Goal: Task Accomplishment & Management: Manage account settings

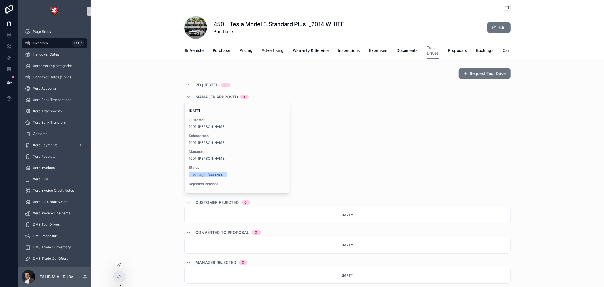
click at [120, 279] on div at bounding box center [119, 276] width 11 height 11
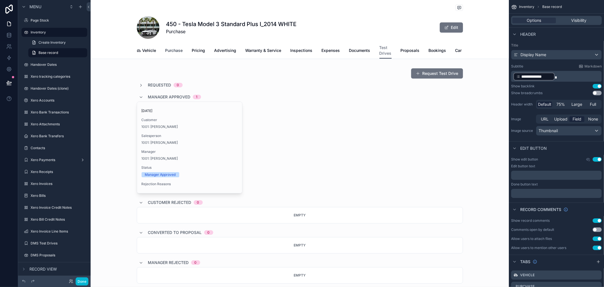
click at [169, 50] on span "Purchase" at bounding box center [175, 51] width 18 height 6
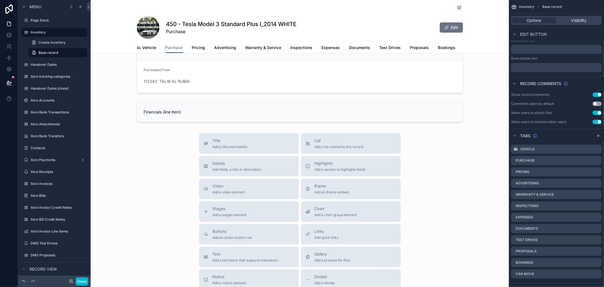
scroll to position [94, 0]
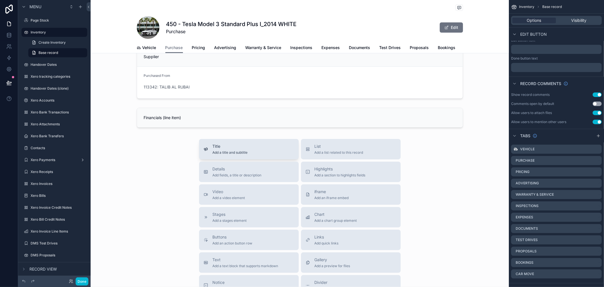
click at [246, 155] on div "Title Add a title and subtitle" at bounding box center [249, 148] width 91 height 11
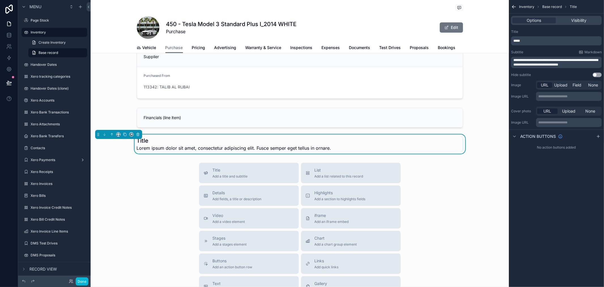
scroll to position [100, 0]
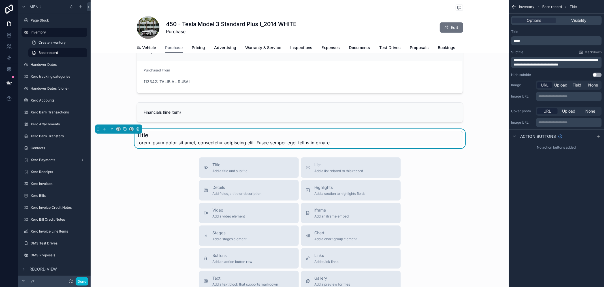
click at [550, 63] on span "**********" at bounding box center [556, 62] width 85 height 8
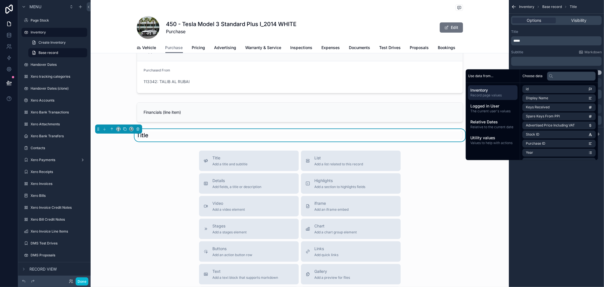
click at [571, 55] on div "Subtitle Markdown ﻿" at bounding box center [557, 58] width 91 height 16
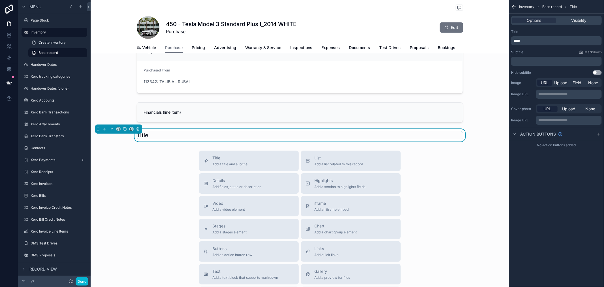
click at [564, 61] on p "﻿" at bounding box center [557, 61] width 87 height 5
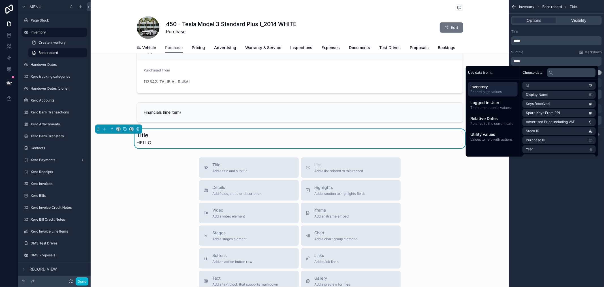
click at [514, 39] on span "*****" at bounding box center [517, 40] width 7 height 3
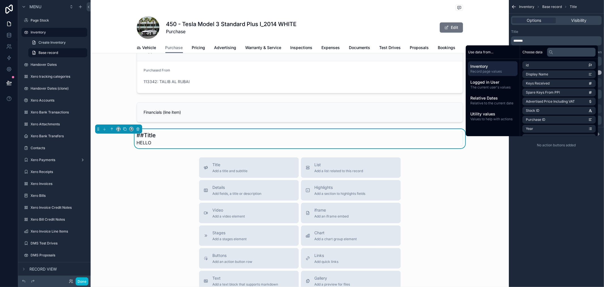
click at [542, 41] on p "*******" at bounding box center [557, 41] width 87 height 5
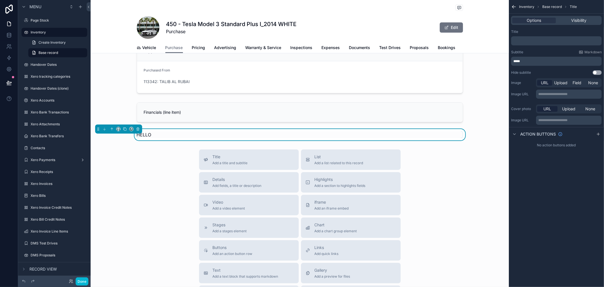
click at [600, 38] on div "﻿" at bounding box center [557, 40] width 91 height 9
click at [604, 36] on div "Title ﻿ Subtitle Markdown ***** Hide subtitle Use setting" at bounding box center [556, 52] width 95 height 50
click at [547, 61] on p "*****" at bounding box center [557, 61] width 87 height 5
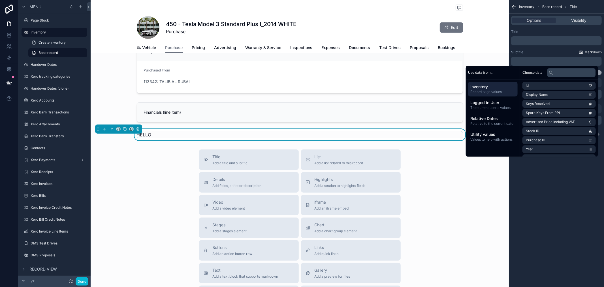
click at [593, 50] on span "Markdown" at bounding box center [593, 52] width 17 height 5
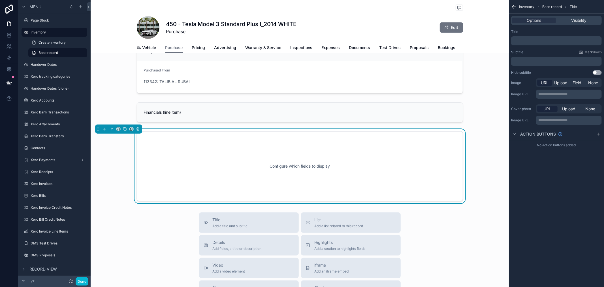
click at [538, 58] on div "﻿" at bounding box center [557, 61] width 91 height 9
click at [538, 63] on p "﻿" at bounding box center [557, 61] width 87 height 5
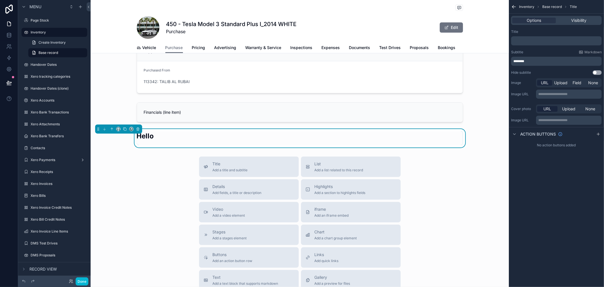
click at [535, 43] on p "﻿" at bounding box center [557, 41] width 87 height 5
click at [562, 33] on div "Title" at bounding box center [557, 31] width 91 height 5
click at [562, 61] on p "********" at bounding box center [557, 61] width 87 height 5
click at [554, 41] on p "﻿" at bounding box center [557, 41] width 87 height 5
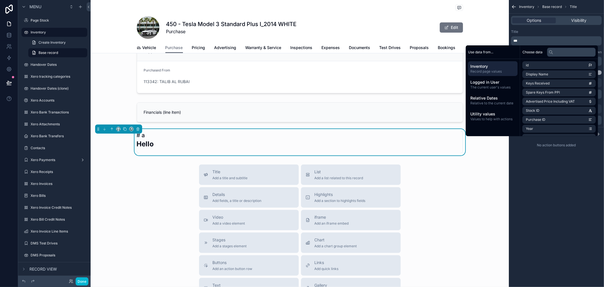
click at [554, 41] on p "***" at bounding box center [557, 41] width 87 height 5
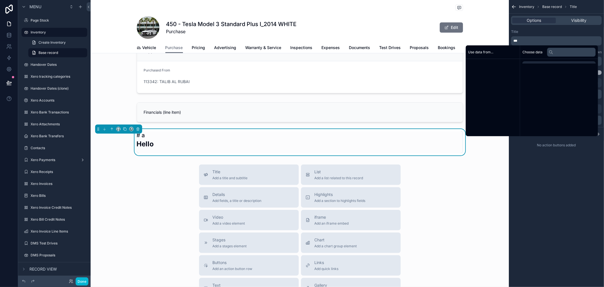
click at [554, 41] on p "***" at bounding box center [557, 41] width 87 height 5
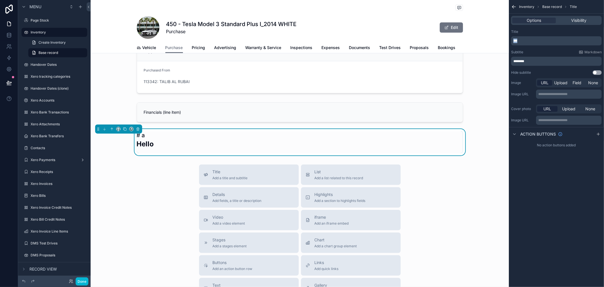
click at [554, 41] on p "***" at bounding box center [557, 41] width 87 height 5
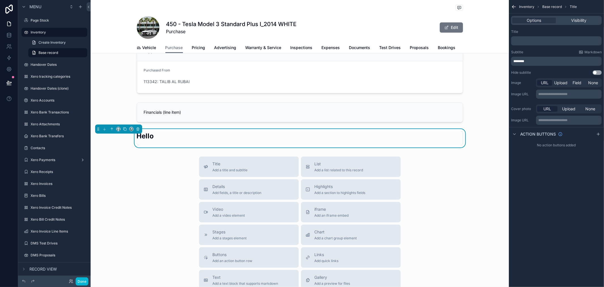
click at [565, 33] on div "Title" at bounding box center [557, 31] width 91 height 5
drag, startPoint x: 542, startPoint y: 61, endPoint x: 516, endPoint y: 61, distance: 25.5
click at [516, 61] on p "********" at bounding box center [557, 61] width 87 height 5
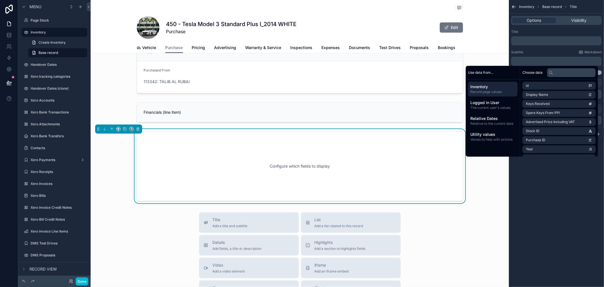
click at [564, 51] on div "Subtitle Markdown" at bounding box center [557, 52] width 91 height 5
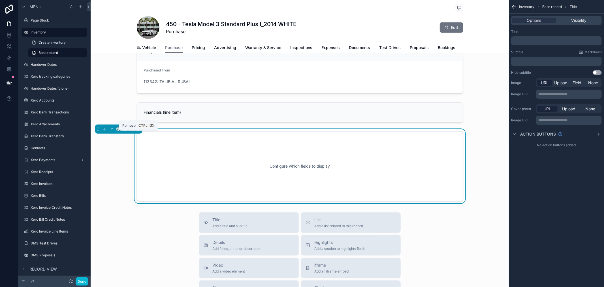
click at [138, 130] on icon "scrollable content" at bounding box center [138, 129] width 0 height 1
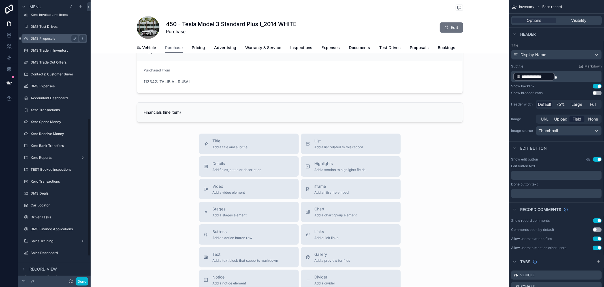
scroll to position [283, 0]
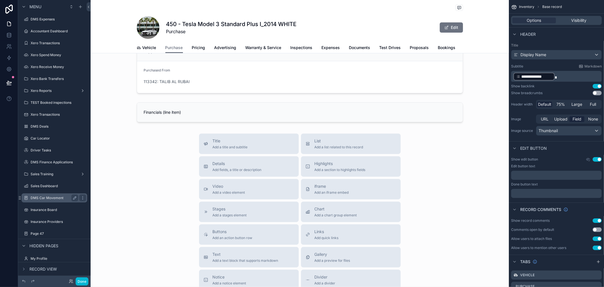
click at [57, 195] on div "DMS Car Movement" at bounding box center [55, 197] width 48 height 7
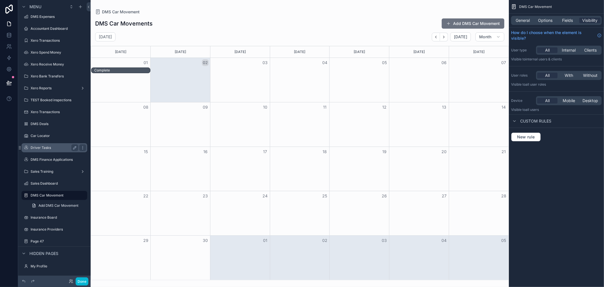
click at [59, 147] on label "Driver Tasks" at bounding box center [53, 147] width 45 height 5
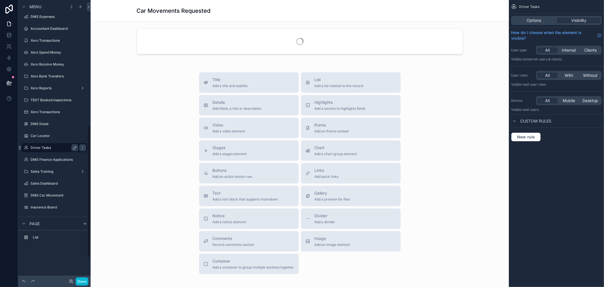
scroll to position [267, 0]
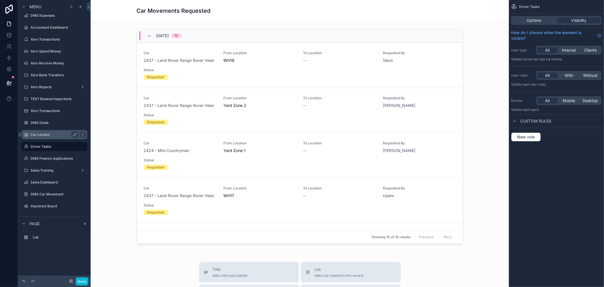
click at [49, 138] on div "Car Locator" at bounding box center [54, 134] width 63 height 9
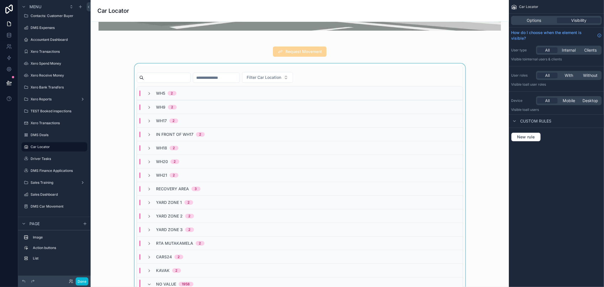
scroll to position [94, 0]
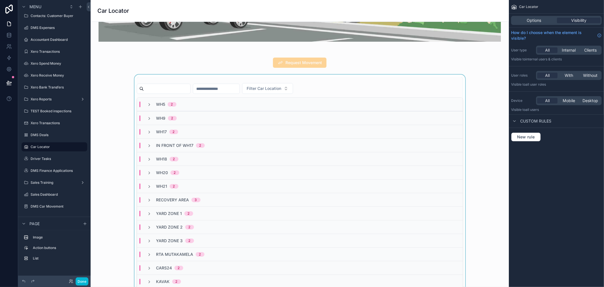
click at [194, 86] on div "scrollable content" at bounding box center [300, 195] width 410 height 240
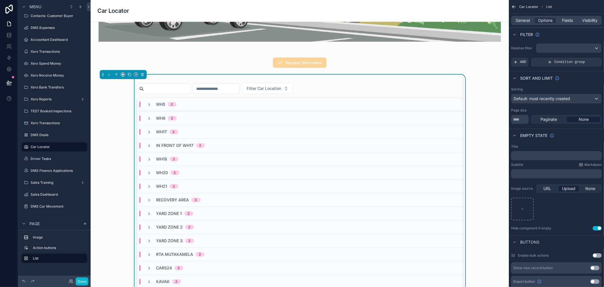
click at [148, 86] on input "scrollable content" at bounding box center [167, 89] width 46 height 8
click at [224, 87] on input "scrollable content" at bounding box center [216, 89] width 46 height 8
click at [151, 101] on div "WH5 2" at bounding box center [161, 104] width 29 height 6
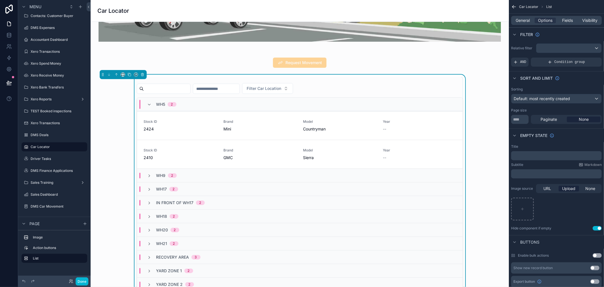
click at [240, 89] on input "scrollable content" at bounding box center [216, 89] width 46 height 8
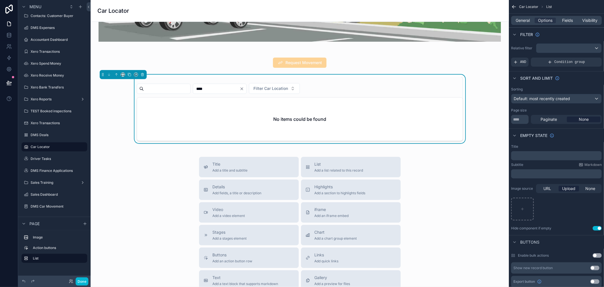
type input "****"
click at [244, 86] on icon "Clear" at bounding box center [242, 88] width 5 height 5
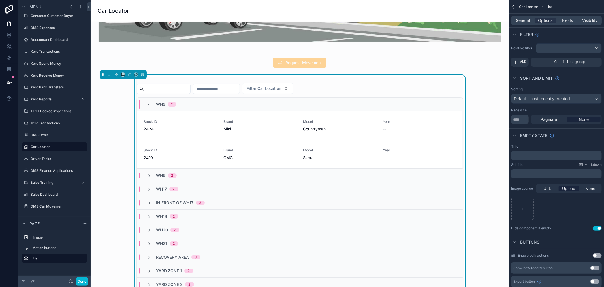
click at [380, 83] on div "Filter Car Location" at bounding box center [300, 88] width 326 height 11
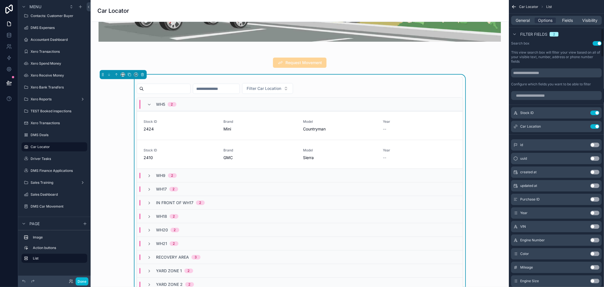
scroll to position [346, 0]
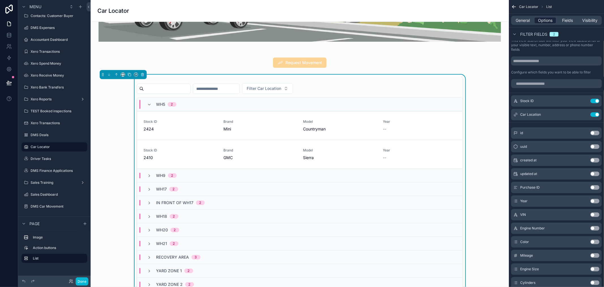
click at [546, 20] on span "Options" at bounding box center [545, 21] width 14 height 6
click at [583, 101] on icon "scrollable content" at bounding box center [584, 101] width 3 height 3
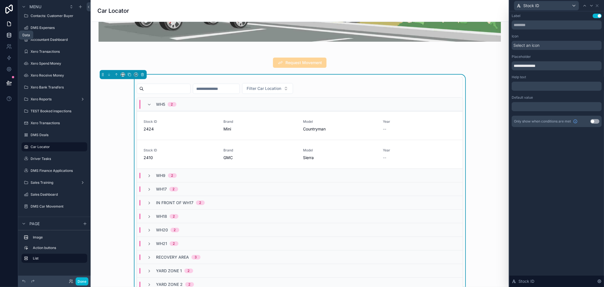
click at [5, 32] on link at bounding box center [9, 34] width 18 height 11
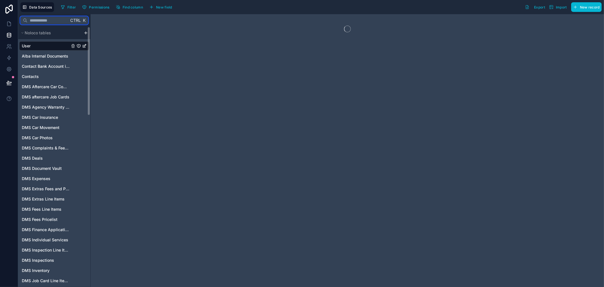
click at [31, 21] on input "text" at bounding box center [47, 20] width 41 height 10
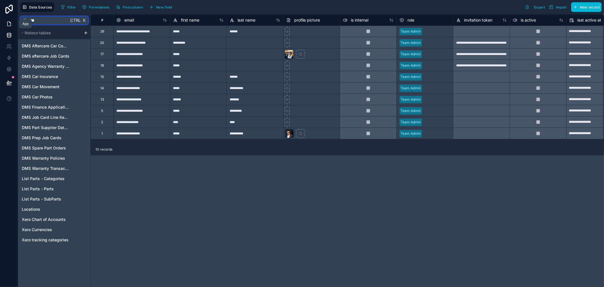
type input "***"
click at [8, 23] on icon at bounding box center [9, 24] width 6 height 6
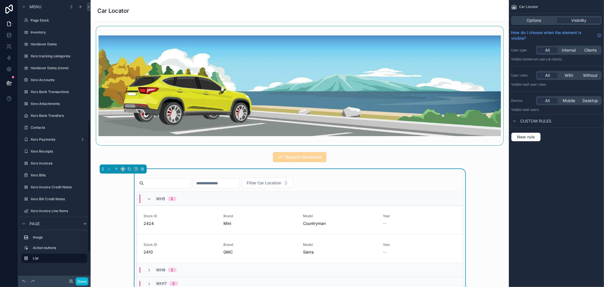
scroll to position [254, 0]
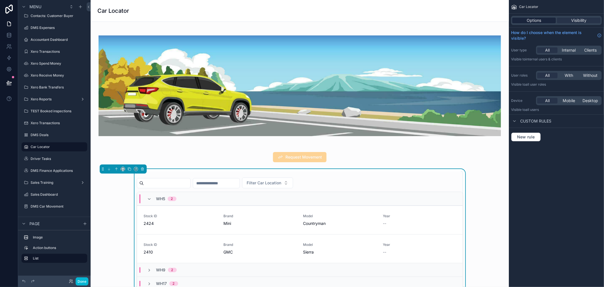
click at [528, 19] on span "Options" at bounding box center [534, 21] width 14 height 6
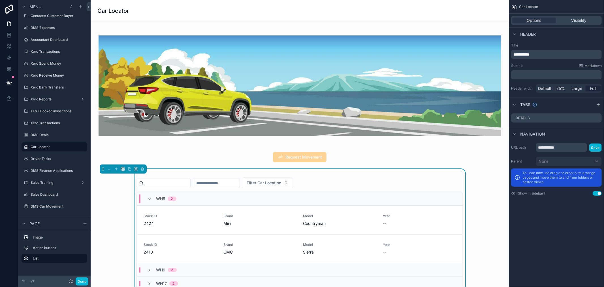
click at [421, 173] on div "Filter Car Location WH5 2 Stock ID 2424 Brand Mini Model Countryman Year -- Req…" at bounding box center [300, 288] width 326 height 235
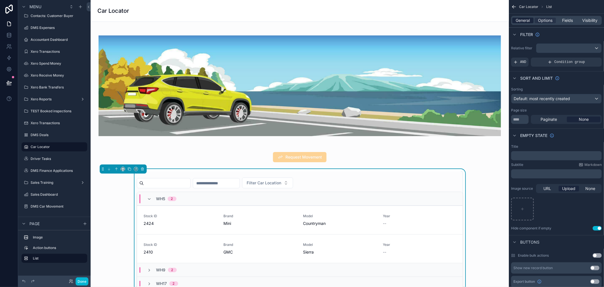
click at [526, 19] on span "General" at bounding box center [523, 21] width 14 height 6
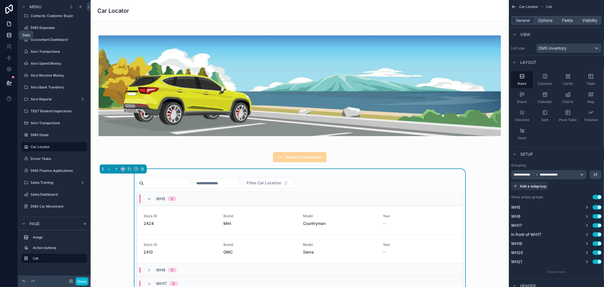
click at [8, 35] on icon at bounding box center [9, 35] width 6 height 6
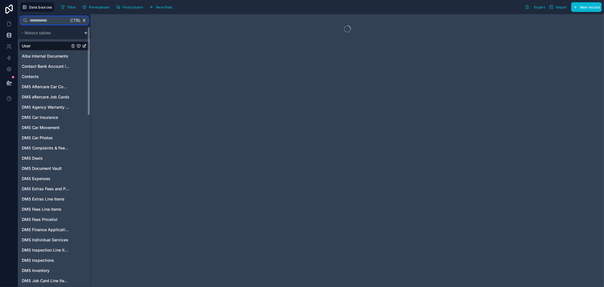
click at [44, 18] on input "text" at bounding box center [47, 20] width 41 height 10
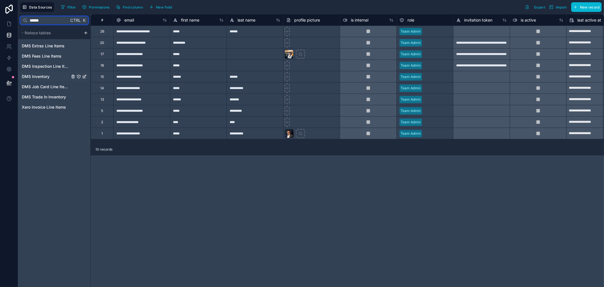
type input "******"
click at [45, 77] on span "DMS Inventory" at bounding box center [36, 77] width 28 height 6
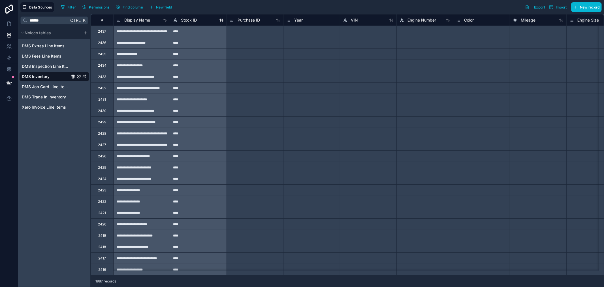
click at [189, 21] on span "Stock ID" at bounding box center [189, 20] width 16 height 6
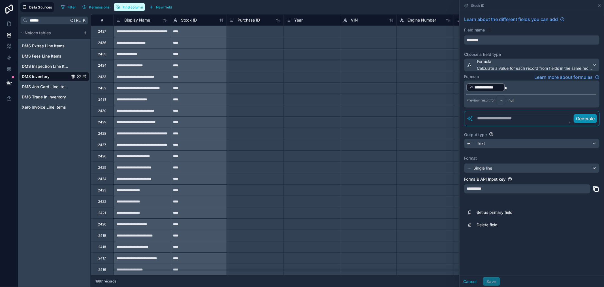
click at [134, 10] on button "Find column" at bounding box center [129, 7] width 31 height 9
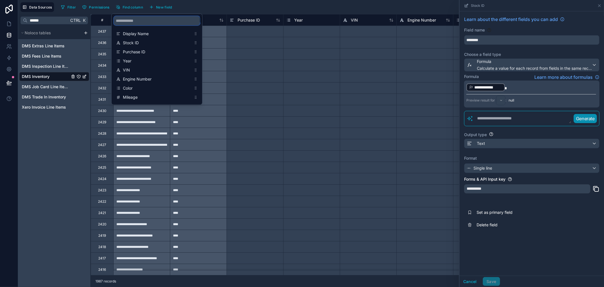
click at [136, 22] on input "scrollable content" at bounding box center [157, 20] width 86 height 9
click at [144, 21] on input "***" at bounding box center [157, 20] width 86 height 9
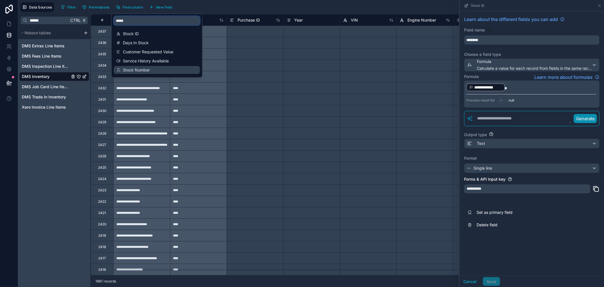
type input "*****"
click at [150, 70] on span "Stock Number" at bounding box center [157, 70] width 69 height 6
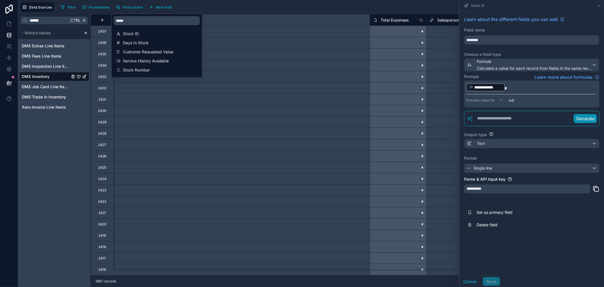
scroll to position [0, 9012]
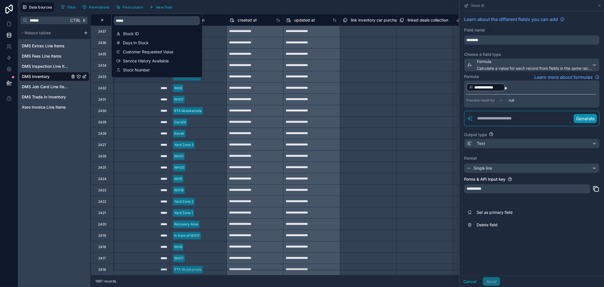
click at [158, 90] on div "*****" at bounding box center [141, 87] width 57 height 11
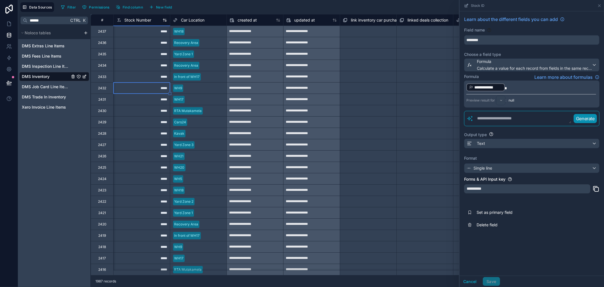
click at [139, 21] on span "Stock Number" at bounding box center [137, 20] width 27 height 6
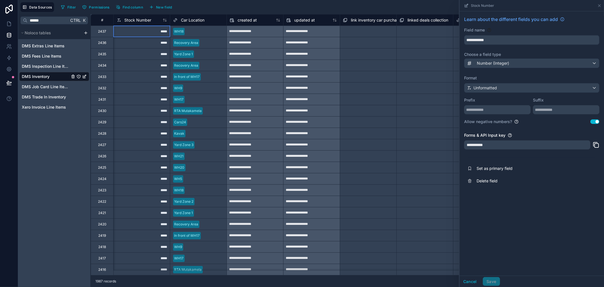
click at [148, 29] on div "*****" at bounding box center [141, 31] width 57 height 11
click at [157, 64] on div "*****" at bounding box center [141, 65] width 57 height 11
click at [150, 40] on div "*****" at bounding box center [141, 42] width 57 height 11
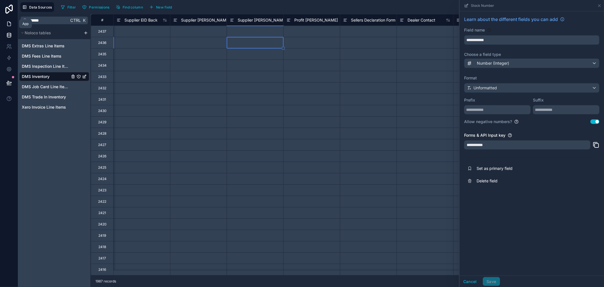
scroll to position [0, 4648]
click at [7, 23] on icon at bounding box center [9, 24] width 6 height 6
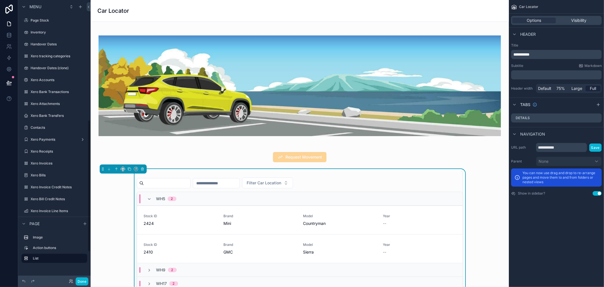
scroll to position [254, 0]
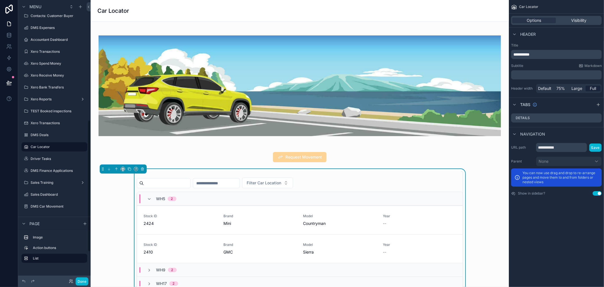
click at [240, 169] on div "Filter Car Location WH5 2 Stock ID 2424 Brand Mini Model Countryman Year -- Req…" at bounding box center [300, 289] width 410 height 240
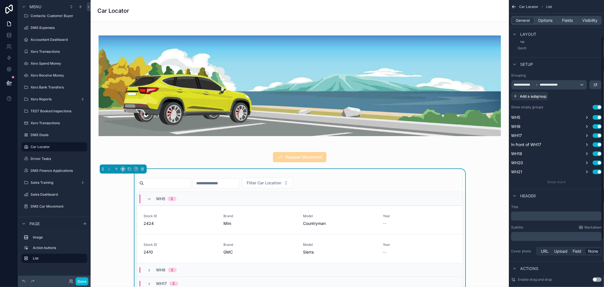
scroll to position [119, 0]
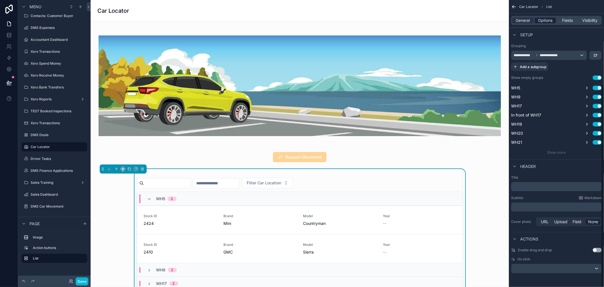
click at [551, 20] on span "Options" at bounding box center [545, 21] width 14 height 6
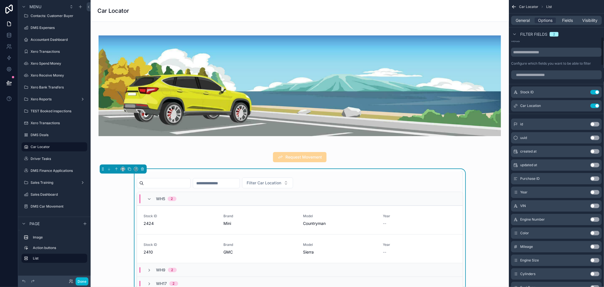
scroll to position [340, 0]
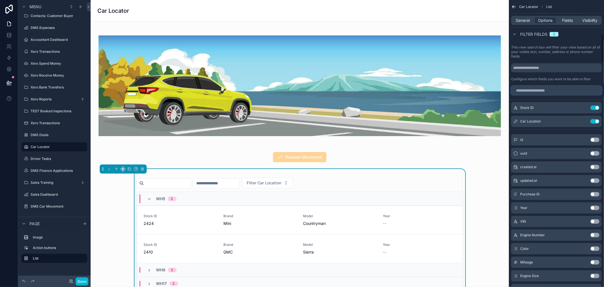
click at [544, 90] on input "scrollable content" at bounding box center [557, 90] width 91 height 9
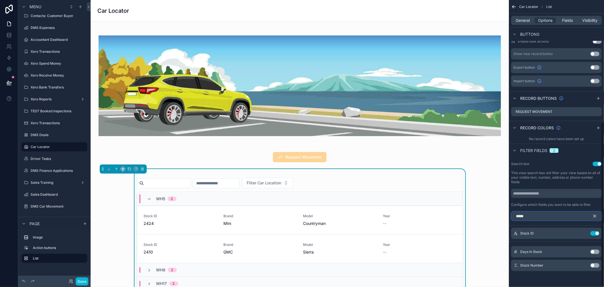
scroll to position [214, 0]
type input "*****"
click at [597, 265] on button "Use setting" at bounding box center [595, 265] width 9 height 5
click at [342, 179] on input "scrollable content" at bounding box center [319, 183] width 46 height 8
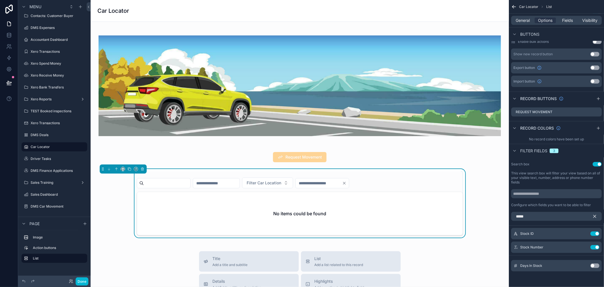
type input "****"
click at [346, 182] on icon "Clear" at bounding box center [344, 183] width 2 height 2
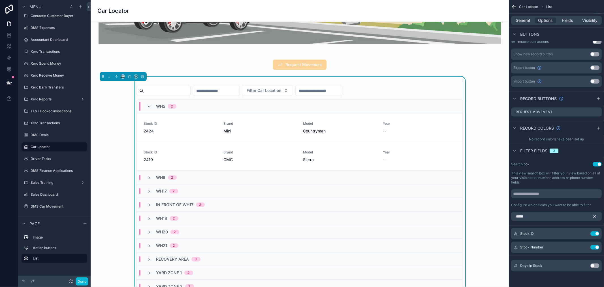
scroll to position [94, 0]
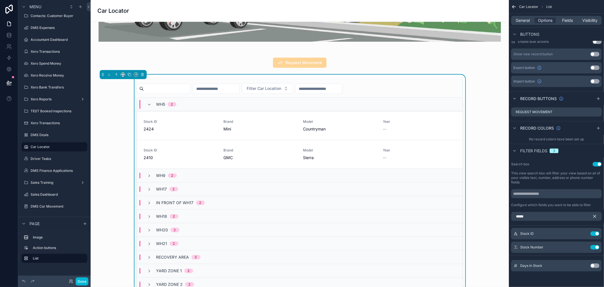
click at [159, 92] on div "scrollable content" at bounding box center [164, 89] width 54 height 10
click at [160, 89] on input "scrollable content" at bounding box center [167, 89] width 46 height 8
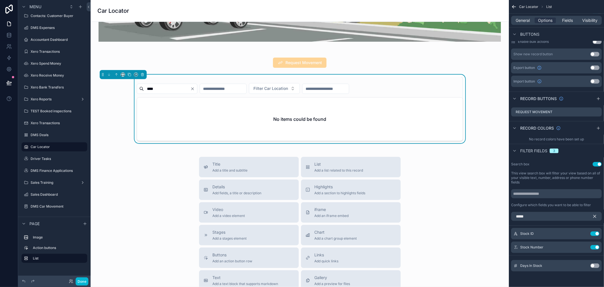
type input "****"
click at [194, 88] on icon "Clear" at bounding box center [193, 89] width 2 height 2
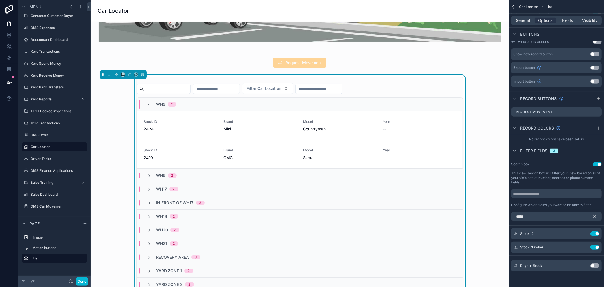
click at [190, 88] on input "scrollable content" at bounding box center [167, 89] width 46 height 8
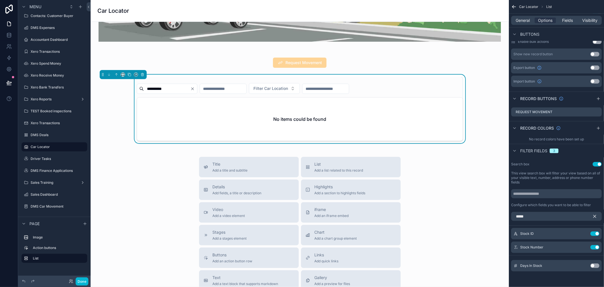
type input "**********"
click at [194, 88] on icon "Clear" at bounding box center [193, 89] width 2 height 2
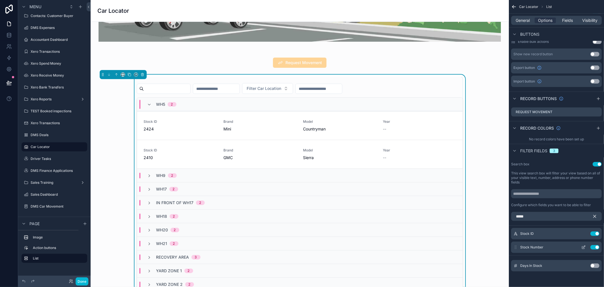
click at [595, 248] on button "Use setting" at bounding box center [595, 247] width 9 height 5
click at [595, 215] on icon "scrollable content" at bounding box center [595, 216] width 5 height 5
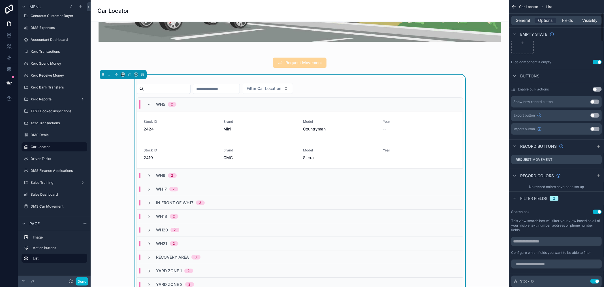
scroll to position [119, 0]
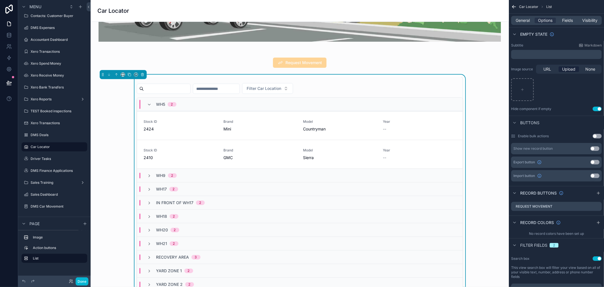
click at [190, 85] on input "scrollable content" at bounding box center [167, 89] width 46 height 8
type input "***"
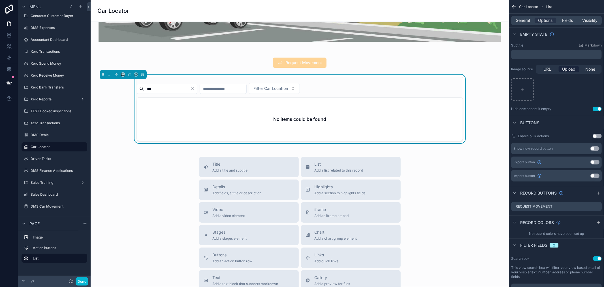
click at [190, 87] on input "***" at bounding box center [167, 89] width 46 height 8
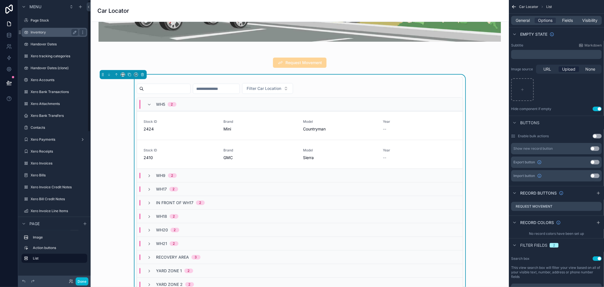
click at [52, 33] on label "Inventory" at bounding box center [53, 32] width 45 height 5
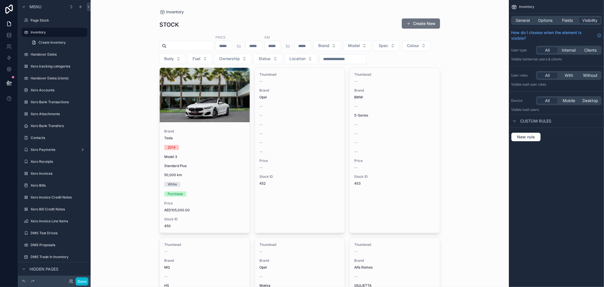
click at [209, 47] on input "scrollable content" at bounding box center [190, 46] width 46 height 8
click at [400, 48] on button "Spec" at bounding box center [387, 45] width 26 height 11
click at [433, 48] on div "Price to KM to Brand Model Spec Colour Body Fuel Ownership Status Location" at bounding box center [300, 49] width 281 height 29
click at [366, 60] on input "scrollable content" at bounding box center [343, 59] width 46 height 8
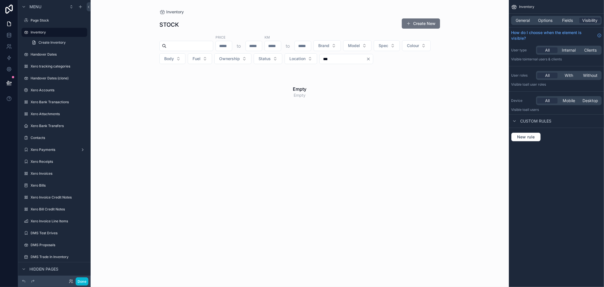
type input "***"
click at [371, 58] on icon "Clear" at bounding box center [368, 59] width 5 height 5
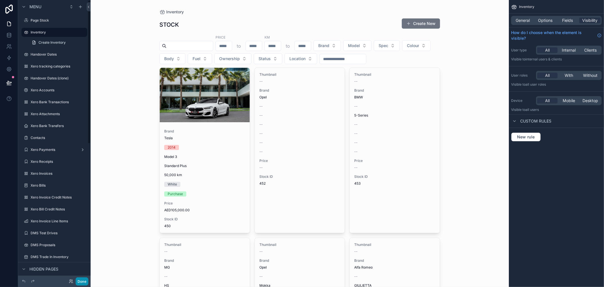
click at [81, 279] on button "Done" at bounding box center [82, 281] width 13 height 8
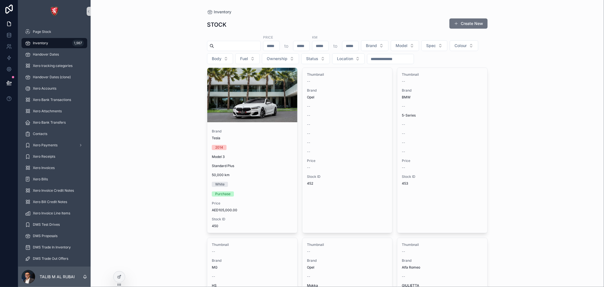
click at [414, 58] on input "scrollable content" at bounding box center [391, 59] width 46 height 8
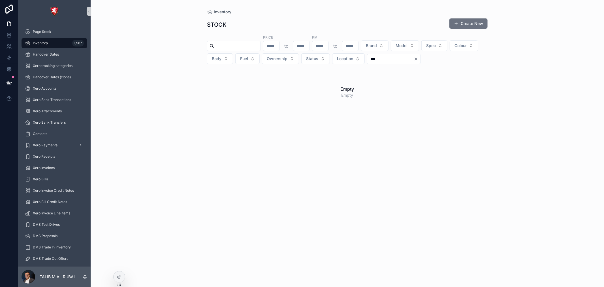
type input "***"
click at [419, 59] on icon "Clear" at bounding box center [416, 59] width 5 height 5
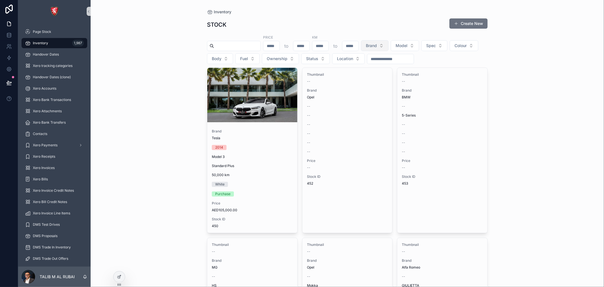
click at [377, 44] on span "Brand" at bounding box center [371, 46] width 11 height 6
type input "***"
click at [369, 78] on div "Tesla" at bounding box center [386, 77] width 68 height 9
click at [531, 141] on div "Inventory STOCK Create New Price to KM to Tesla Model Spec Colour Body Fuel Own…" at bounding box center [348, 143] width 514 height 287
click at [386, 44] on div "Tesla" at bounding box center [376, 45] width 20 height 6
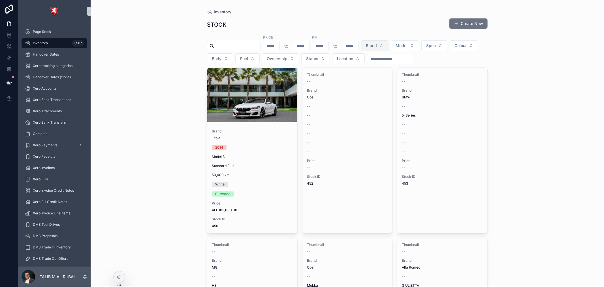
click at [261, 44] on input "scrollable content" at bounding box center [237, 46] width 46 height 8
click at [177, 66] on div "Inventory STOCK Create New Price to KM to Brand Model Spec Colour Body Fuel Own…" at bounding box center [348, 143] width 514 height 287
click at [255, 49] on input "scrollable content" at bounding box center [237, 46] width 46 height 8
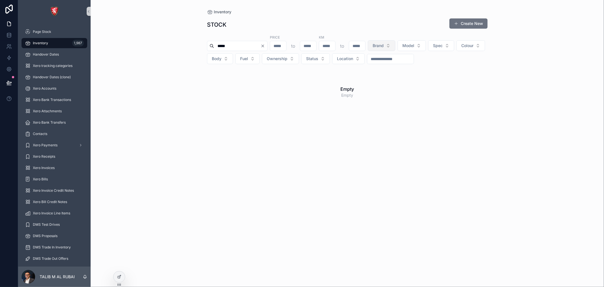
type input "*****"
click at [265, 44] on icon "Clear" at bounding box center [263, 46] width 5 height 5
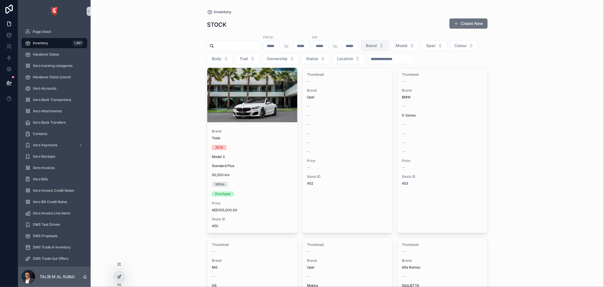
click at [121, 274] on div at bounding box center [119, 276] width 11 height 11
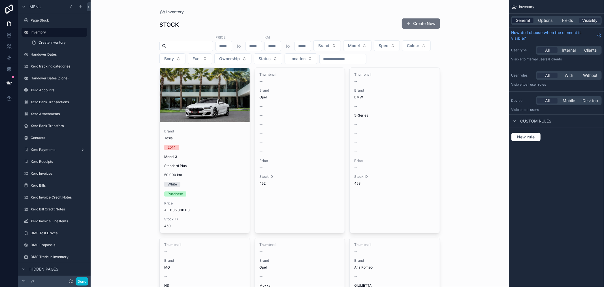
click at [530, 19] on span "General" at bounding box center [523, 21] width 14 height 6
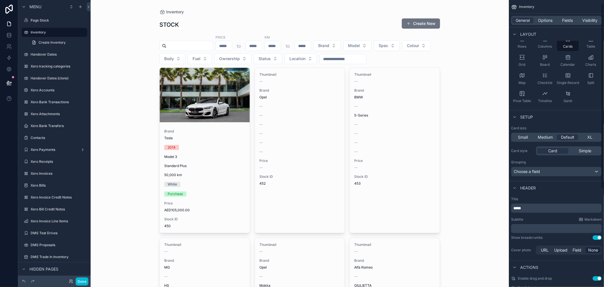
scroll to position [156, 0]
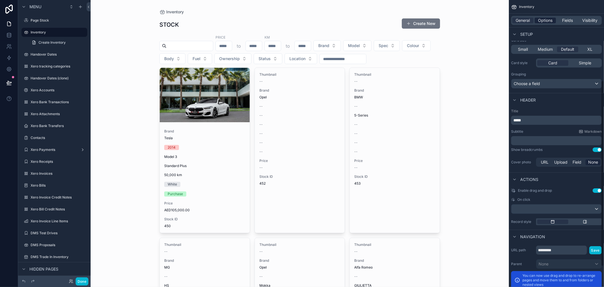
click at [546, 18] on span "Options" at bounding box center [545, 21] width 14 height 6
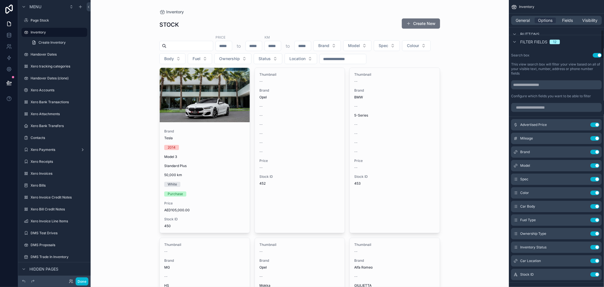
scroll to position [282, 0]
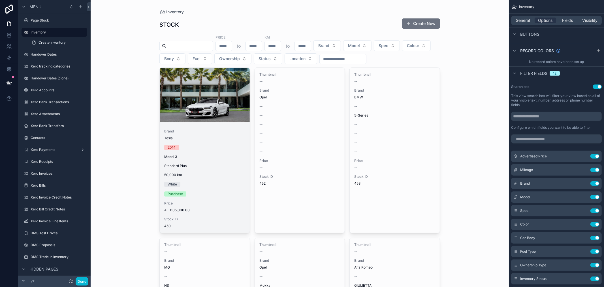
click at [191, 120] on div "scrollable content" at bounding box center [205, 95] width 90 height 54
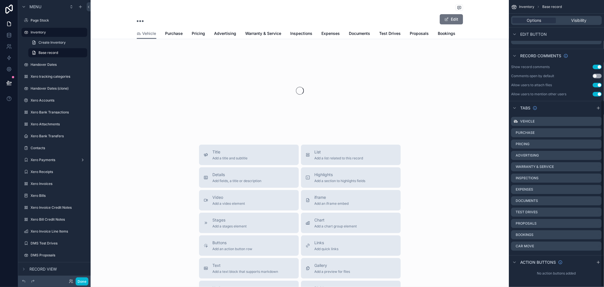
scroll to position [153, 0]
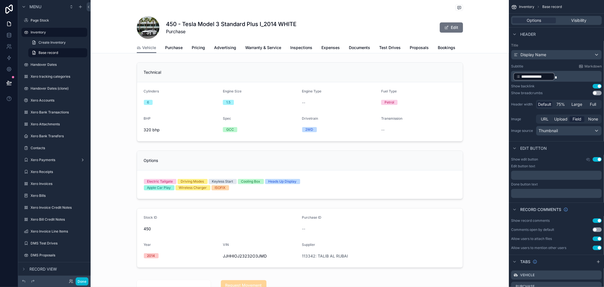
click at [595, 92] on button "Use setting" at bounding box center [597, 93] width 9 height 5
click at [597, 86] on button "Use setting" at bounding box center [597, 86] width 9 height 5
click at [599, 86] on button "Use setting" at bounding box center [597, 86] width 9 height 5
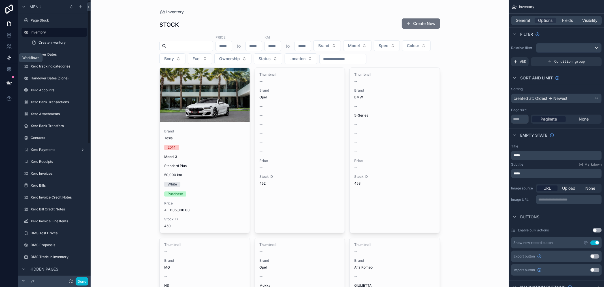
click at [12, 60] on link at bounding box center [9, 57] width 18 height 11
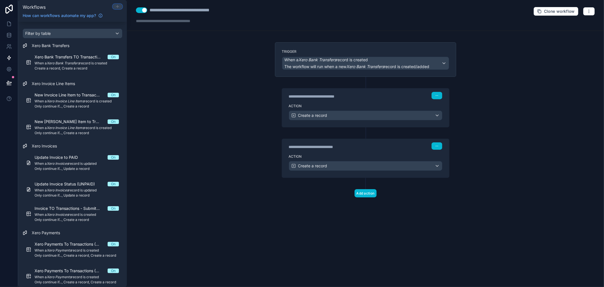
click at [115, 4] on icon at bounding box center [117, 6] width 5 height 5
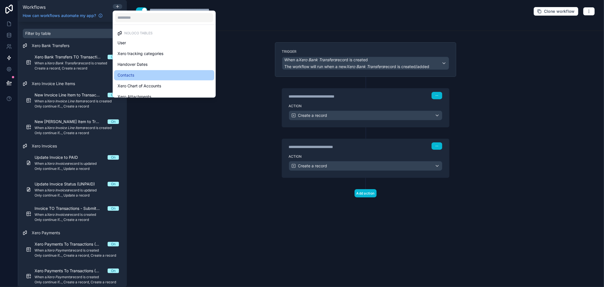
click at [129, 74] on span "Contacts" at bounding box center [126, 75] width 17 height 7
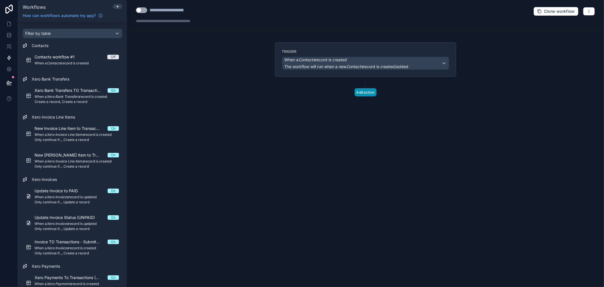
click at [369, 91] on button "Add action" at bounding box center [366, 92] width 22 height 8
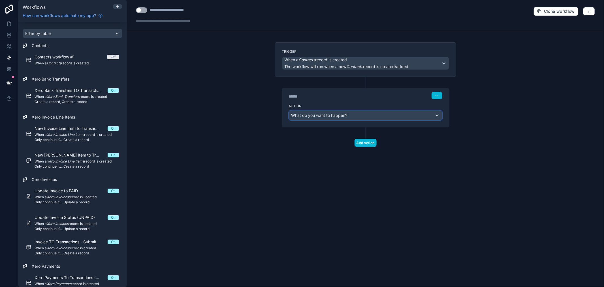
click at [366, 113] on div "What do you want to happen?" at bounding box center [365, 115] width 153 height 9
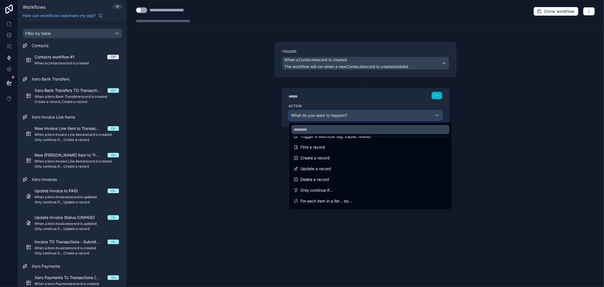
scroll to position [63, 0]
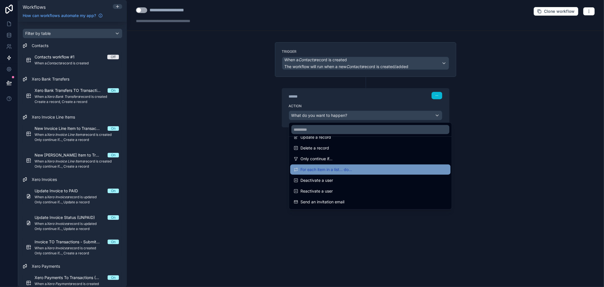
click at [355, 172] on div "For each item in a list... do..." at bounding box center [371, 169] width 154 height 7
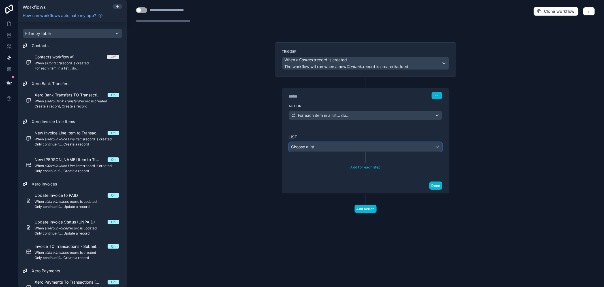
click at [345, 148] on div "Choose a list" at bounding box center [365, 146] width 153 height 9
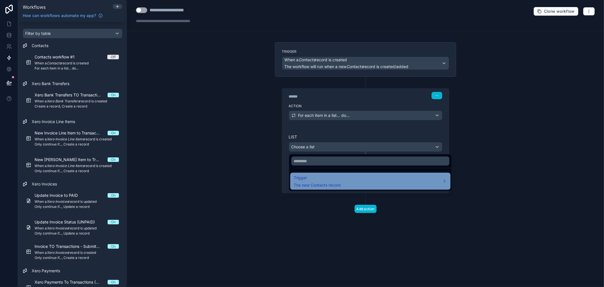
click at [341, 177] on span "Trigger" at bounding box center [317, 177] width 47 height 7
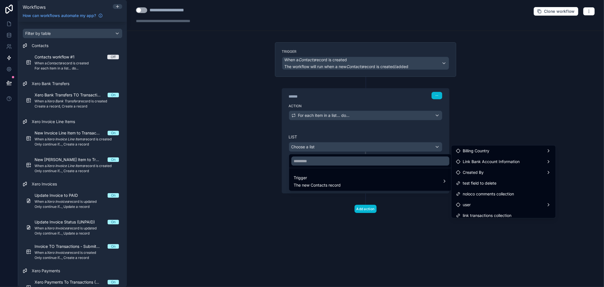
scroll to position [0, 0]
click at [436, 97] on div at bounding box center [302, 143] width 604 height 287
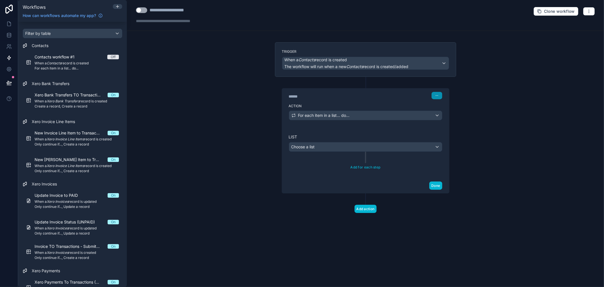
click at [436, 97] on button "button" at bounding box center [437, 95] width 11 height 7
click at [589, 9] on icon "button" at bounding box center [589, 11] width 5 height 5
click at [580, 44] on span "Delete workflow" at bounding box center [574, 43] width 27 height 5
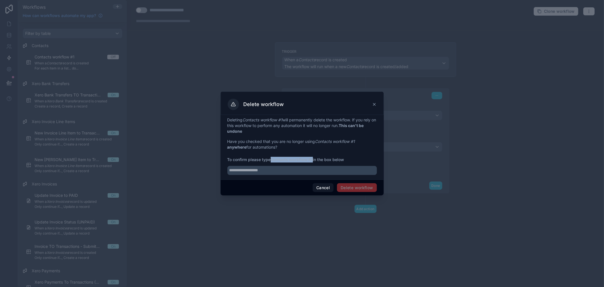
drag, startPoint x: 273, startPoint y: 160, endPoint x: 314, endPoint y: 161, distance: 40.8
click at [314, 161] on span "To confirm please type Contacts workflow #1 in the box below" at bounding box center [303, 160] width 150 height 6
copy strong "Contacts workflow #1"
click at [306, 169] on input "text" at bounding box center [303, 170] width 150 height 9
paste input "**********"
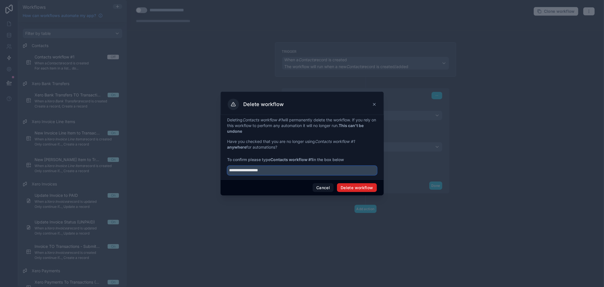
type input "**********"
click at [357, 186] on button "Delete workflow" at bounding box center [357, 187] width 40 height 9
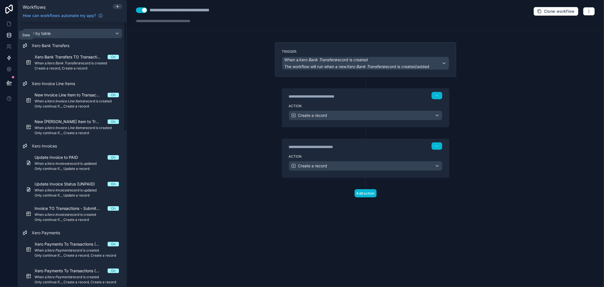
click at [7, 32] on icon at bounding box center [9, 35] width 6 height 6
click at [10, 27] on link at bounding box center [9, 23] width 18 height 11
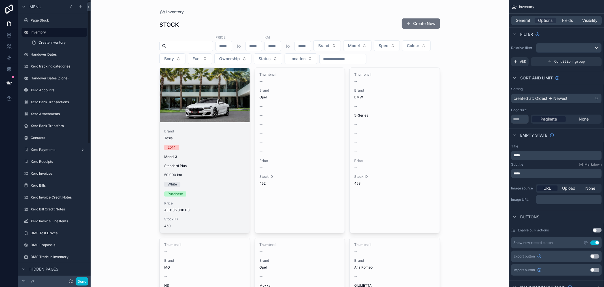
click at [194, 98] on div "scrollable content" at bounding box center [205, 95] width 90 height 7
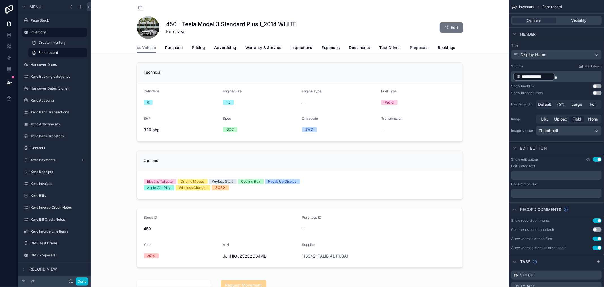
click at [416, 49] on span "Proposals" at bounding box center [419, 48] width 19 height 6
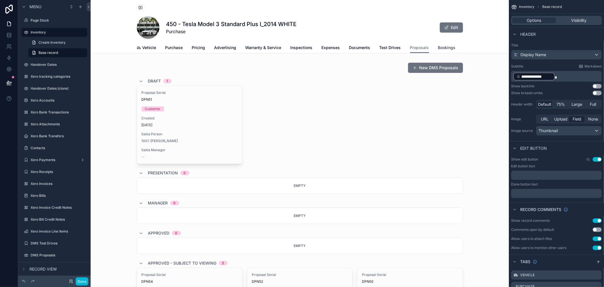
click at [443, 49] on span "Bookings" at bounding box center [447, 48] width 18 height 6
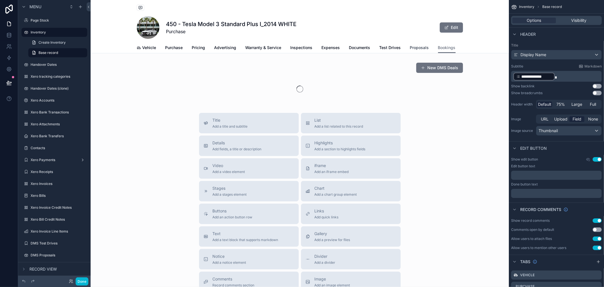
click at [422, 49] on span "Proposals" at bounding box center [419, 48] width 19 height 6
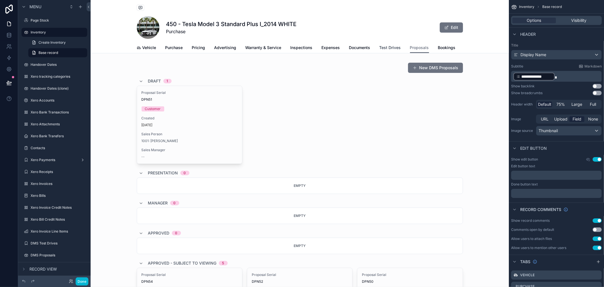
click at [391, 50] on span "Test Drives" at bounding box center [391, 48] width 22 height 6
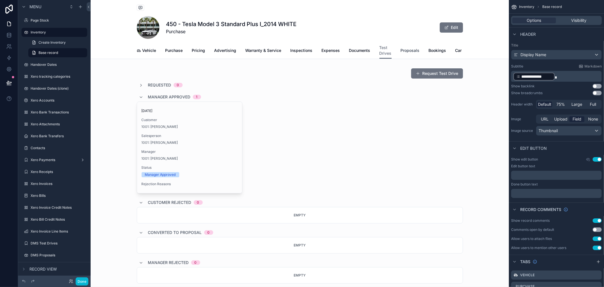
click at [414, 50] on span "Proposals" at bounding box center [410, 51] width 19 height 6
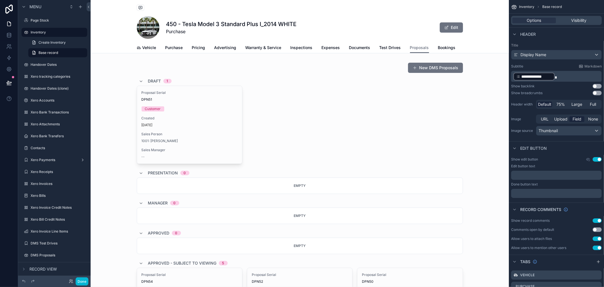
scroll to position [0, 20]
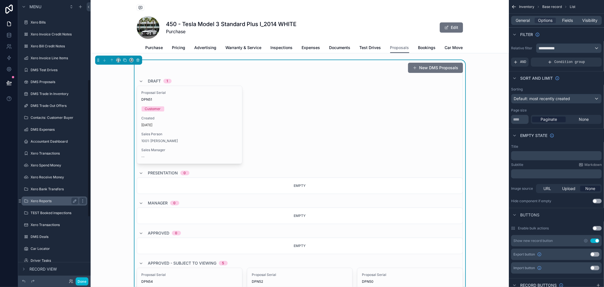
scroll to position [189, 0]
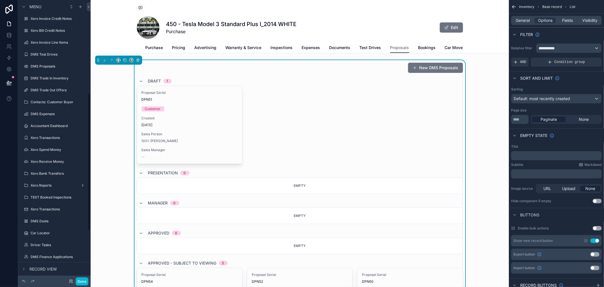
click at [57, 221] on label "DMS Deals" at bounding box center [59, 221] width 56 height 5
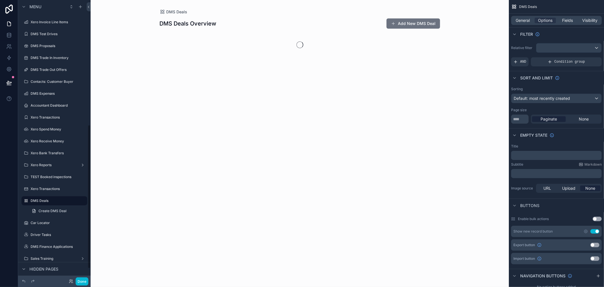
scroll to position [243, 0]
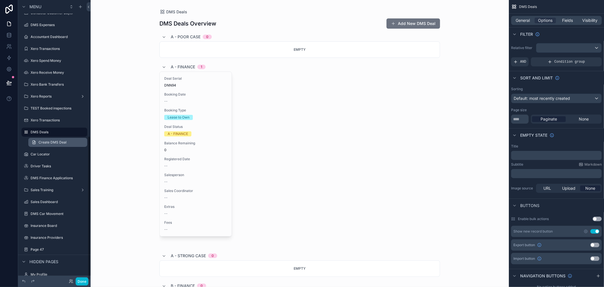
scroll to position [266, 0]
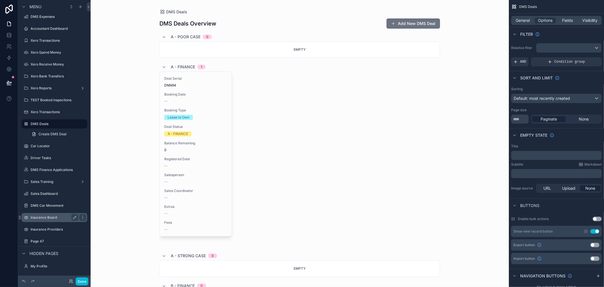
click at [58, 220] on div "Insurance Board" at bounding box center [54, 217] width 63 height 9
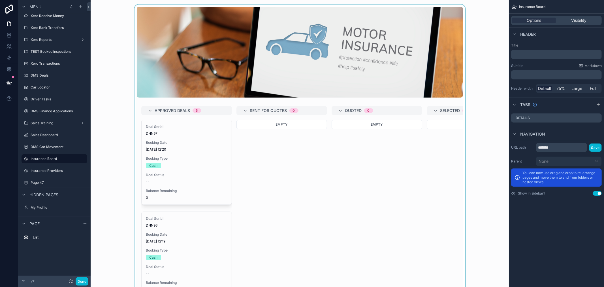
click at [206, 156] on div "scrollable content" at bounding box center [300, 164] width 410 height 319
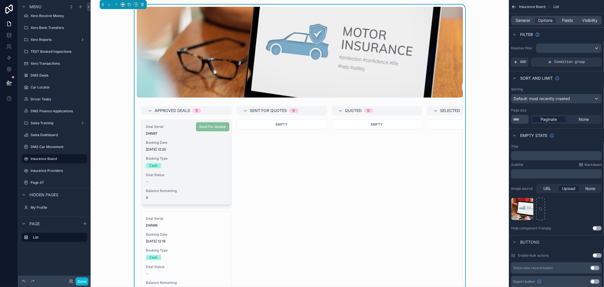
click at [196, 147] on div "Booking Date [DATE] 12:20" at bounding box center [186, 145] width 81 height 11
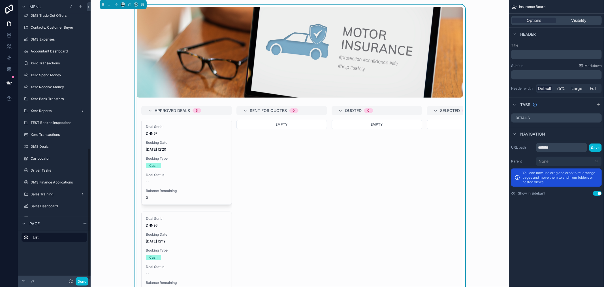
scroll to position [314, 0]
click at [332, 154] on div "Empty" at bounding box center [377, 174] width 91 height 109
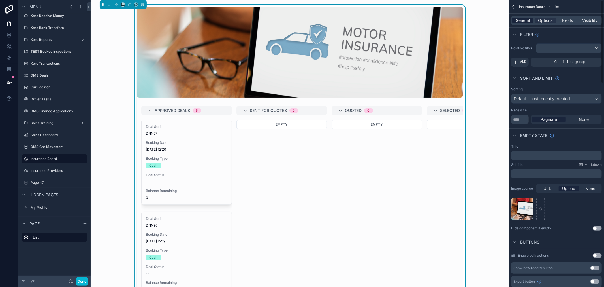
click at [528, 21] on span "General" at bounding box center [523, 21] width 14 height 6
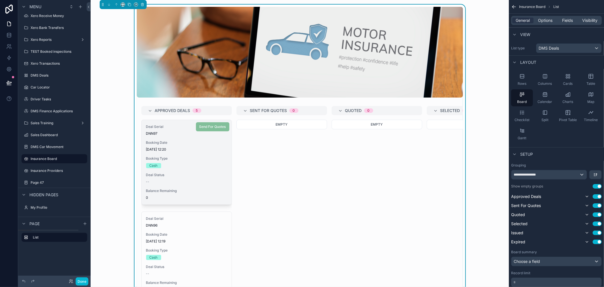
click at [192, 150] on span "[DATE] 12:20" at bounding box center [186, 149] width 81 height 5
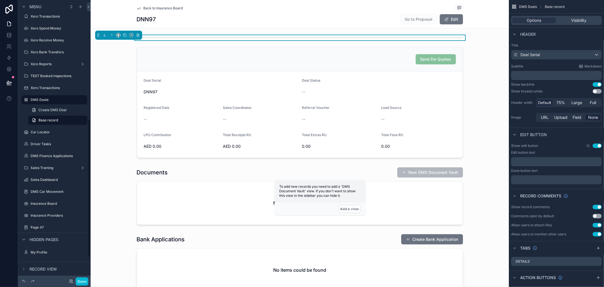
scroll to position [243, 0]
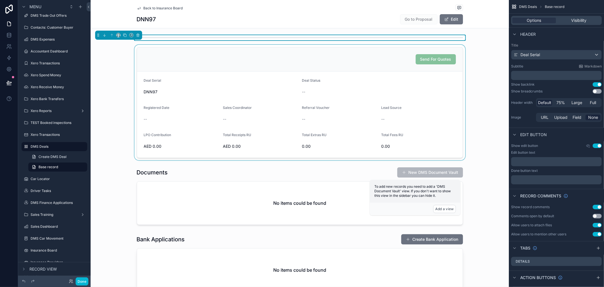
click at [413, 60] on div "scrollable content" at bounding box center [300, 102] width 419 height 115
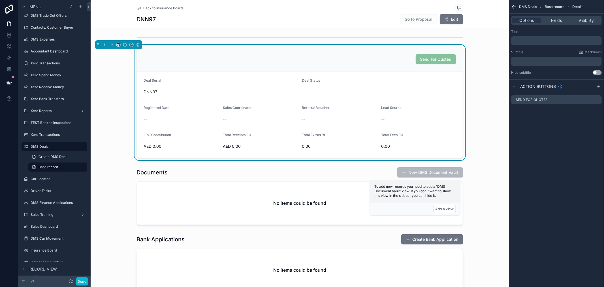
click at [430, 56] on div "Send For Quotes" at bounding box center [436, 59] width 40 height 10
click at [84, 282] on button "Done" at bounding box center [82, 281] width 13 height 8
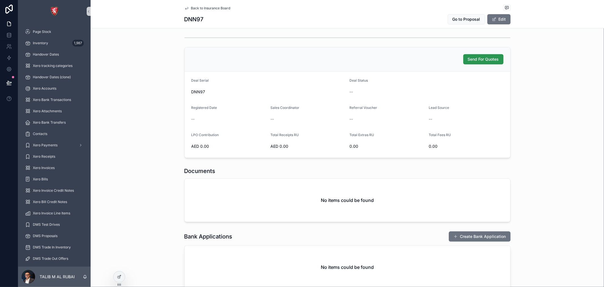
click at [468, 62] on span "Send For Quotes" at bounding box center [483, 59] width 31 height 6
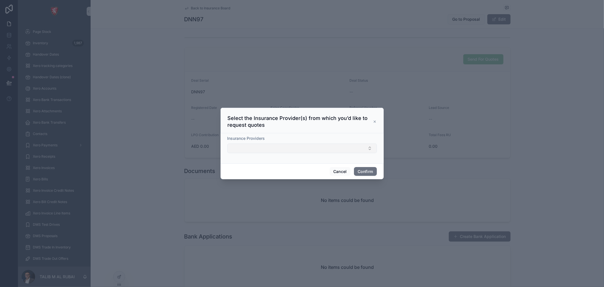
click at [298, 145] on button "Select Button" at bounding box center [303, 148] width 150 height 10
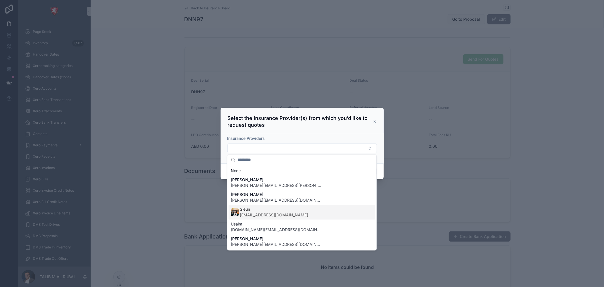
click at [281, 214] on div "Sieun [EMAIL_ADDRESS][DOMAIN_NAME]" at bounding box center [302, 212] width 147 height 15
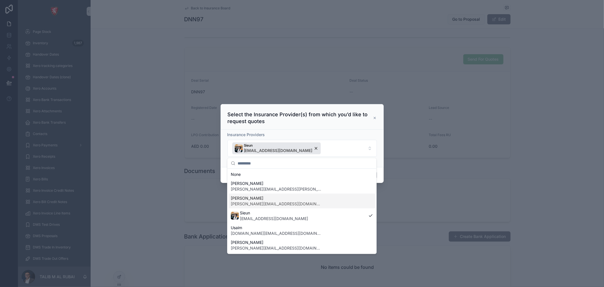
click at [280, 202] on div "[PERSON_NAME] [PERSON_NAME][EMAIL_ADDRESS][DOMAIN_NAME]" at bounding box center [302, 201] width 147 height 15
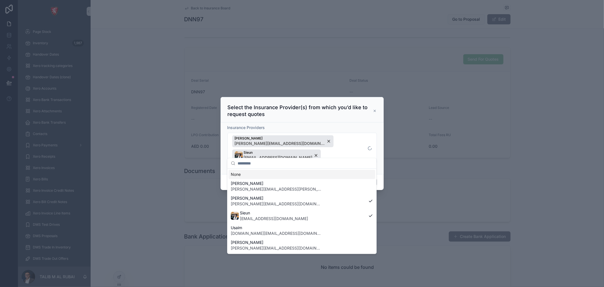
click at [317, 130] on div "Insurance Providers [PERSON_NAME] [PERSON_NAME][EMAIL_ADDRESS][DOMAIN_NAME] Sie…" at bounding box center [302, 148] width 163 height 52
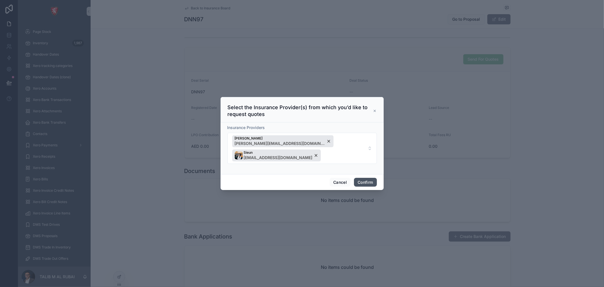
click at [364, 178] on button "Confirm" at bounding box center [365, 182] width 23 height 9
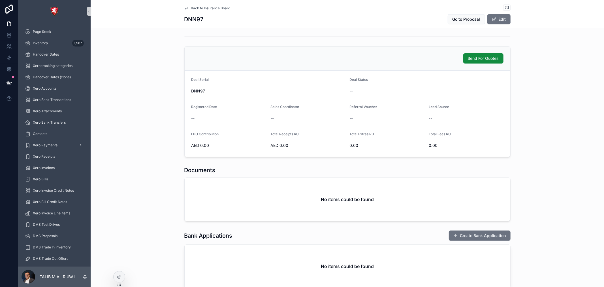
scroll to position [0, 0]
click at [200, 9] on span "Back to Insurance Board" at bounding box center [210, 8] width 39 height 5
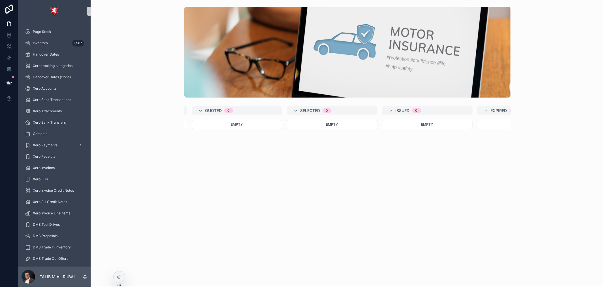
scroll to position [0, 402]
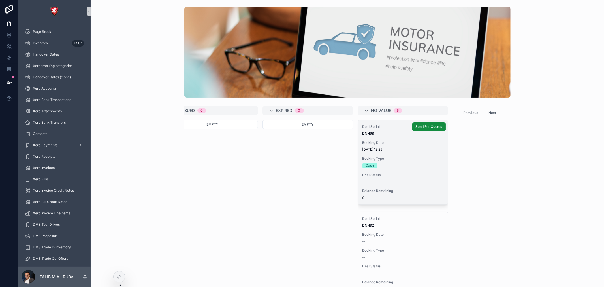
drag, startPoint x: 372, startPoint y: 166, endPoint x: 438, endPoint y: 156, distance: 66.7
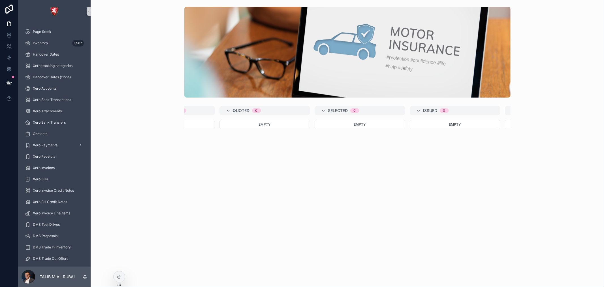
scroll to position [0, 0]
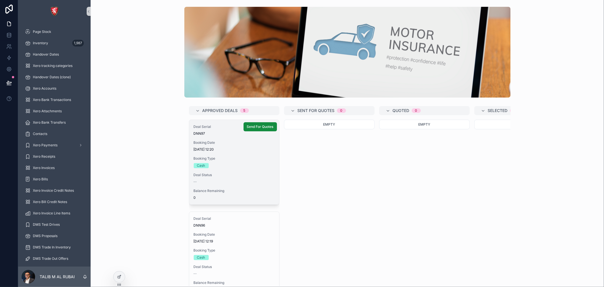
drag, startPoint x: 324, startPoint y: 160, endPoint x: 262, endPoint y: 158, distance: 62.7
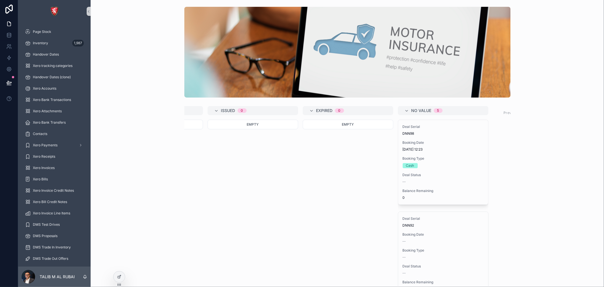
scroll to position [0, 402]
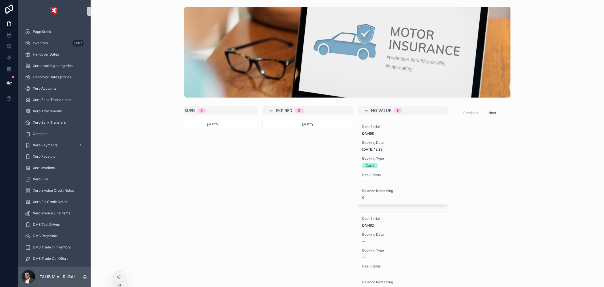
drag, startPoint x: 342, startPoint y: 157, endPoint x: 396, endPoint y: 154, distance: 53.3
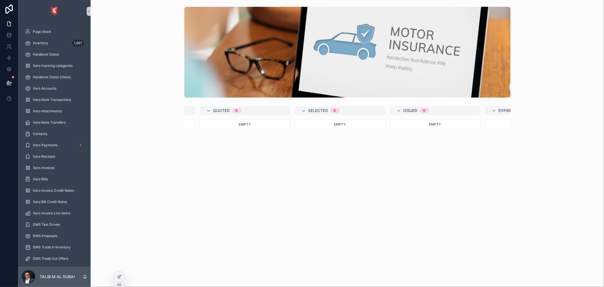
scroll to position [0, 0]
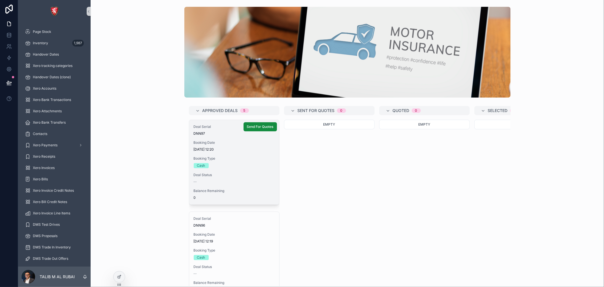
drag, startPoint x: 306, startPoint y: 159, endPoint x: 238, endPoint y: 160, distance: 68.3
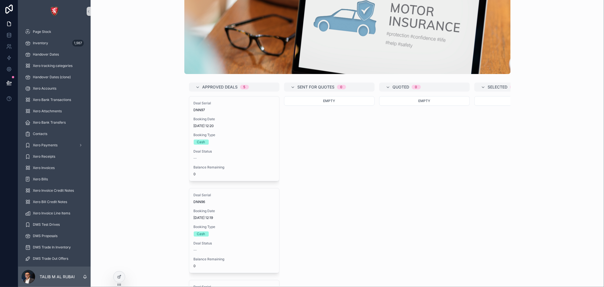
scroll to position [55, 0]
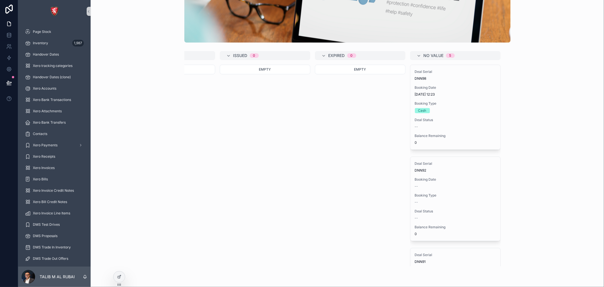
drag, startPoint x: 339, startPoint y: 121, endPoint x: 354, endPoint y: 123, distance: 14.6
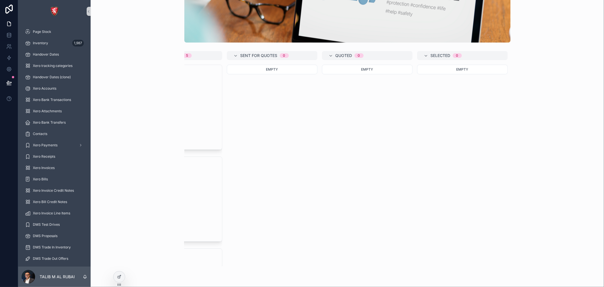
scroll to position [0, 0]
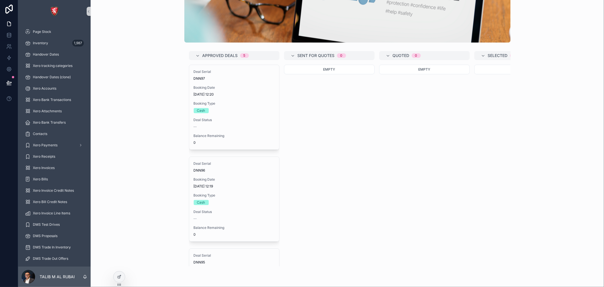
drag, startPoint x: 345, startPoint y: 155, endPoint x: 313, endPoint y: 157, distance: 32.4
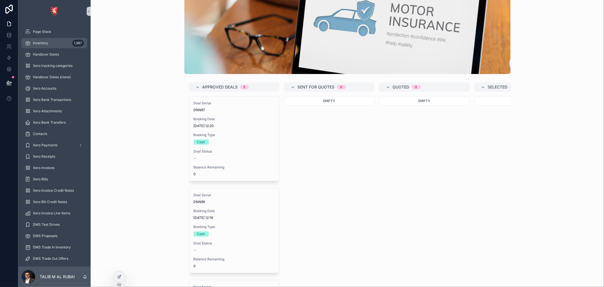
click at [56, 43] on div "Inventory 1,987" at bounding box center [54, 43] width 59 height 9
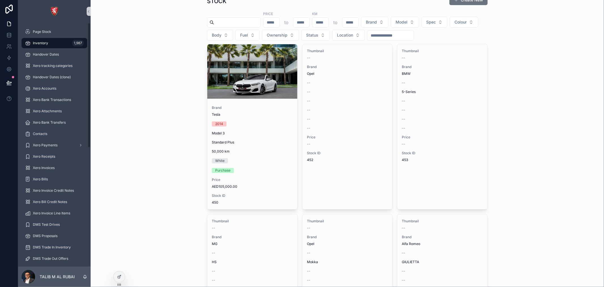
click at [261, 75] on div "scrollable content" at bounding box center [252, 71] width 90 height 54
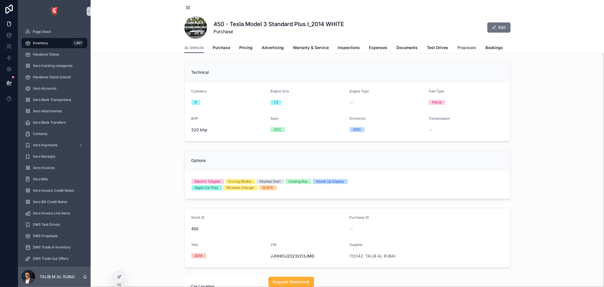
click at [461, 43] on link "Proposals" at bounding box center [467, 48] width 19 height 11
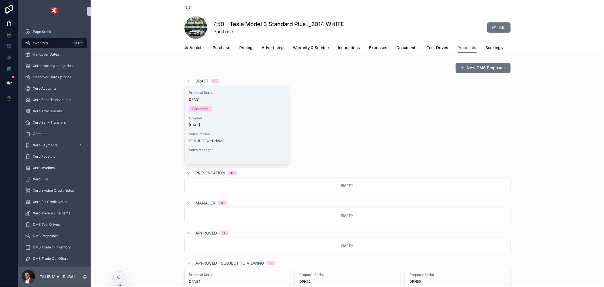
click at [257, 127] on div "[DATE]" at bounding box center [237, 125] width 96 height 5
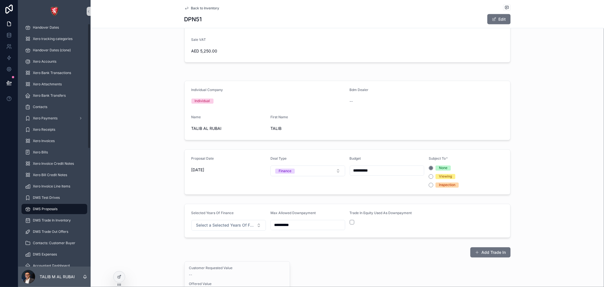
scroll to position [220, 0]
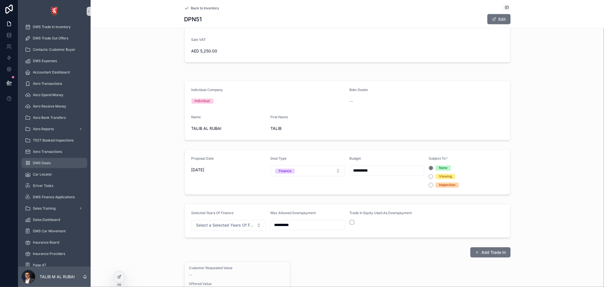
click at [56, 160] on div "DMS Deals" at bounding box center [54, 162] width 59 height 9
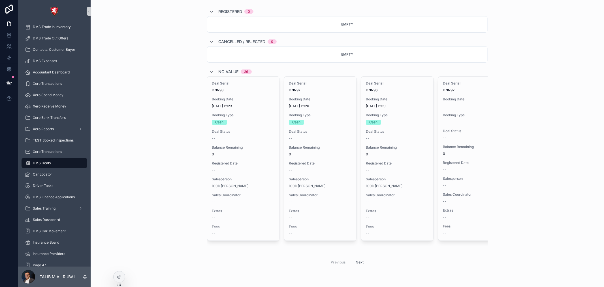
scroll to position [527, 0]
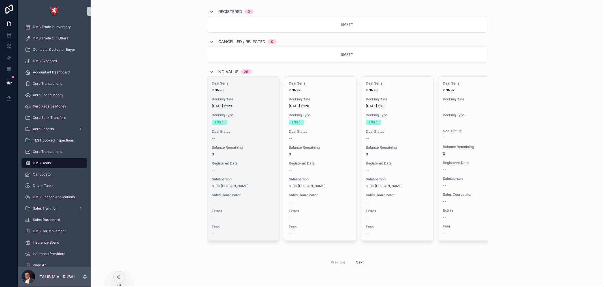
click at [248, 114] on div "Booking Type Cash" at bounding box center [243, 119] width 63 height 12
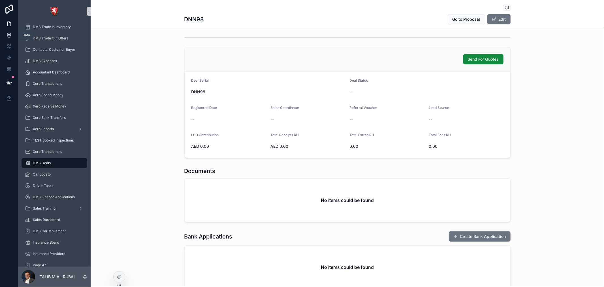
click at [6, 33] on icon at bounding box center [9, 35] width 6 height 6
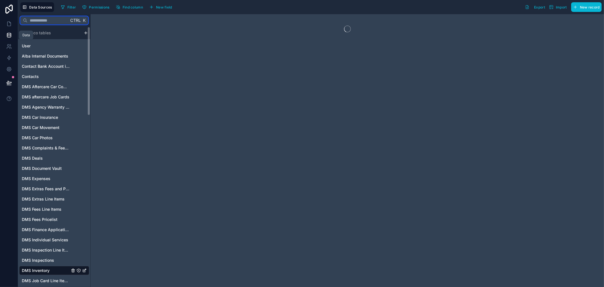
click at [58, 20] on input "text" at bounding box center [47, 20] width 41 height 10
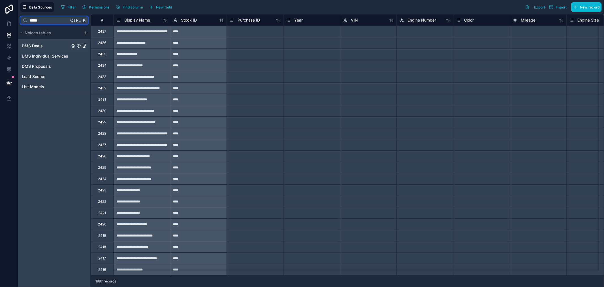
type input "*****"
click at [46, 47] on div "DMS Deals" at bounding box center [54, 45] width 70 height 9
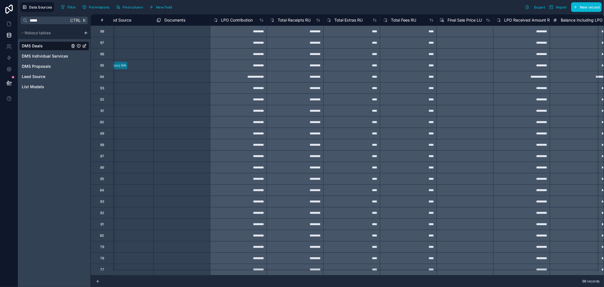
scroll to position [0, 698]
click at [251, 82] on div "********" at bounding box center [237, 87] width 57 height 11
click at [251, 69] on div "********" at bounding box center [237, 65] width 57 height 11
click at [241, 20] on span "LPO Contribution" at bounding box center [236, 20] width 32 height 6
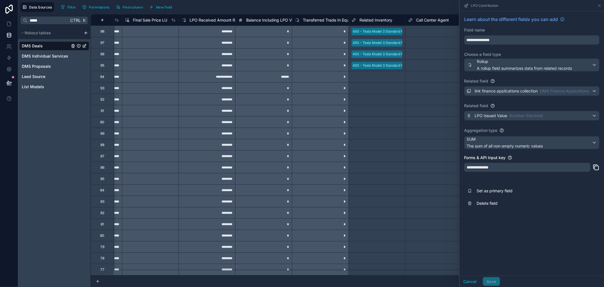
scroll to position [0, 948]
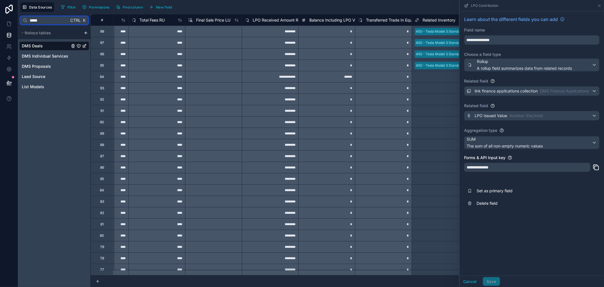
click at [45, 21] on input "*****" at bounding box center [47, 20] width 41 height 10
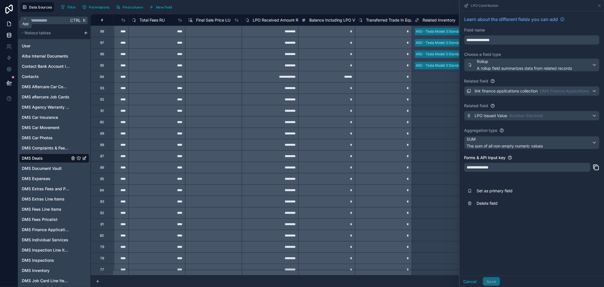
click at [9, 25] on icon at bounding box center [9, 24] width 6 height 6
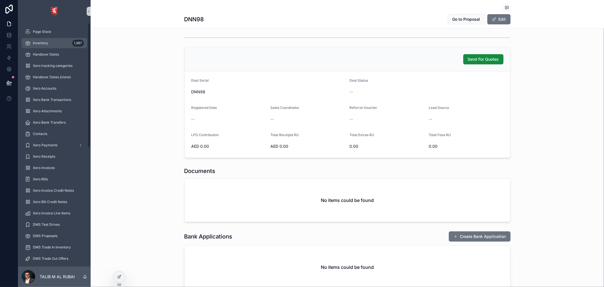
click at [52, 40] on div "Inventory 1,987" at bounding box center [54, 43] width 59 height 9
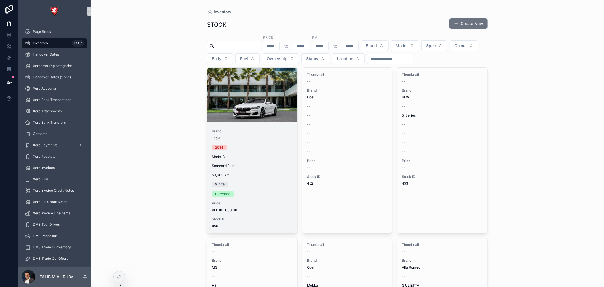
click at [257, 94] on div "scrollable content" at bounding box center [252, 95] width 90 height 7
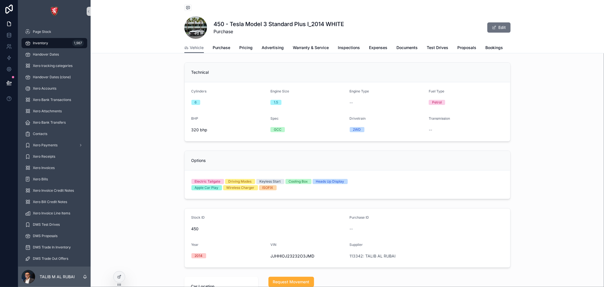
scroll to position [0, 20]
click at [444, 46] on span "Proposals" at bounding box center [447, 48] width 19 height 6
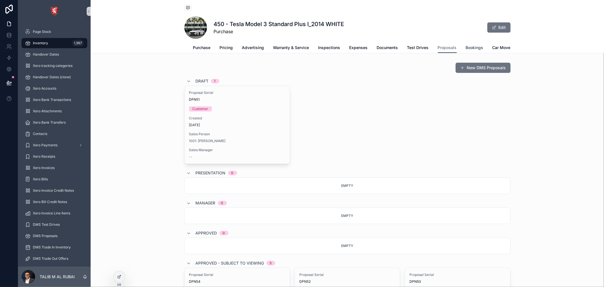
click at [478, 47] on span "Bookings" at bounding box center [475, 48] width 18 height 6
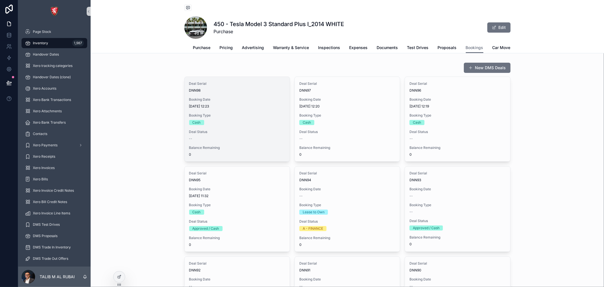
click at [234, 109] on span "[DATE] 12:23" at bounding box center [237, 106] width 96 height 5
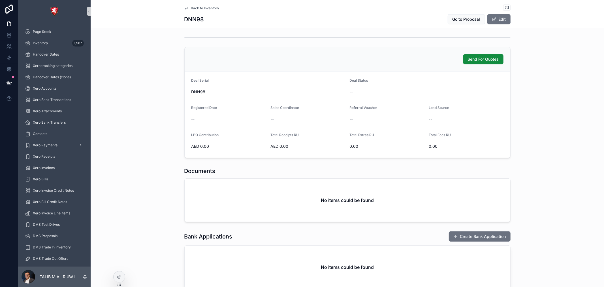
click at [208, 7] on span "Back to Inventory" at bounding box center [205, 8] width 28 height 5
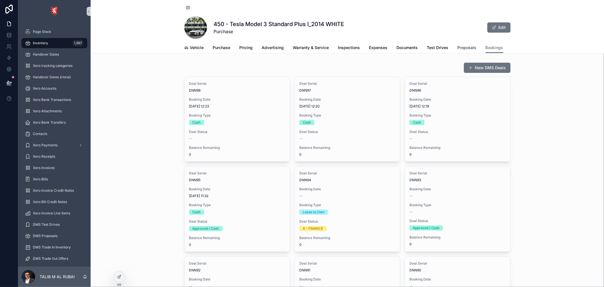
click at [459, 48] on span "Proposals" at bounding box center [467, 48] width 19 height 6
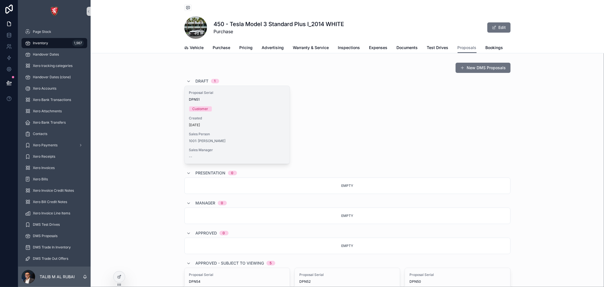
click at [223, 127] on div "[DATE]" at bounding box center [237, 125] width 96 height 5
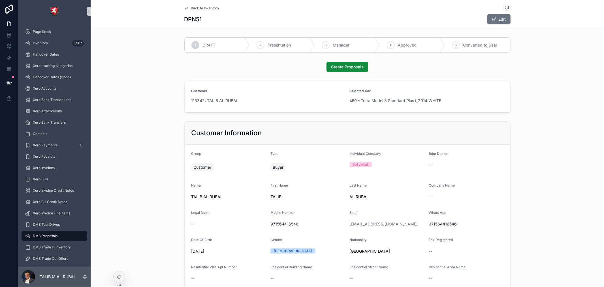
click at [206, 7] on span "Back to Inventory" at bounding box center [205, 8] width 28 height 5
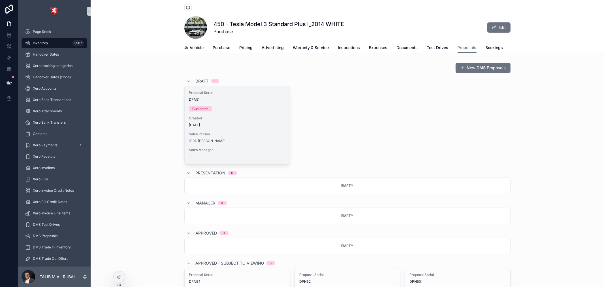
click at [248, 127] on div "[DATE]" at bounding box center [237, 125] width 96 height 5
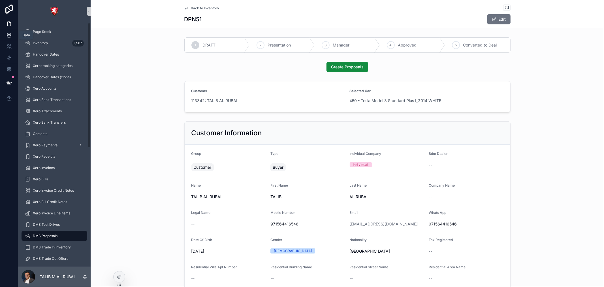
click at [9, 34] on icon at bounding box center [9, 35] width 6 height 6
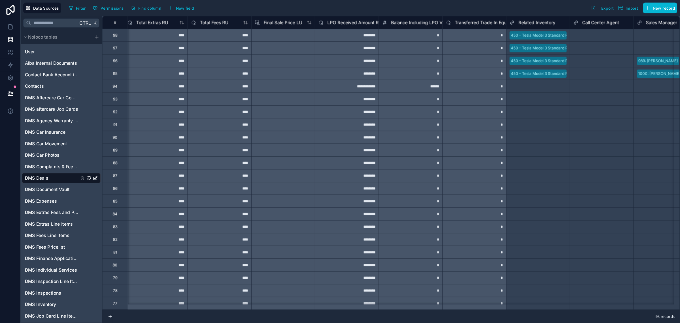
scroll to position [0, 922]
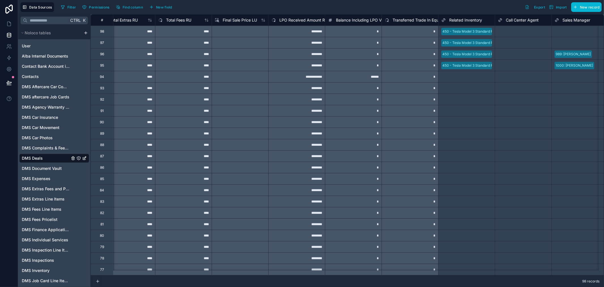
click at [353, 19] on span "Balance Including LPO Value Unpaid" at bounding box center [370, 20] width 68 height 6
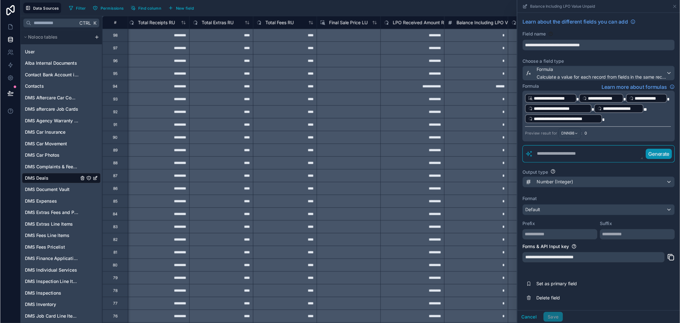
scroll to position [0, 852]
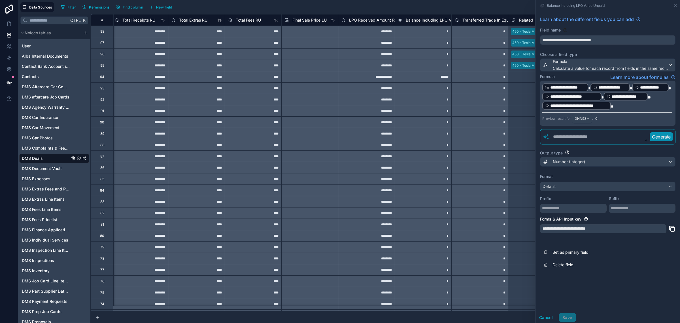
click at [379, 20] on span "LPO Received Amount RU" at bounding box center [373, 20] width 48 height 6
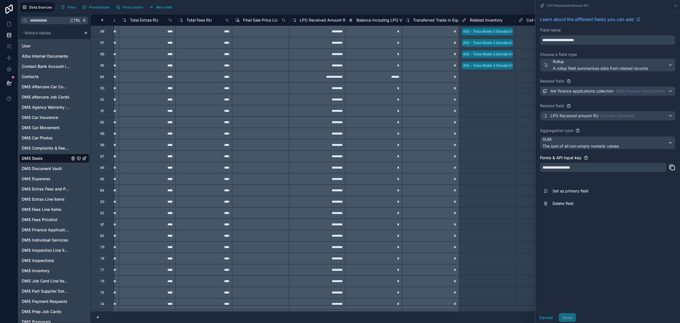
scroll to position [0, 932]
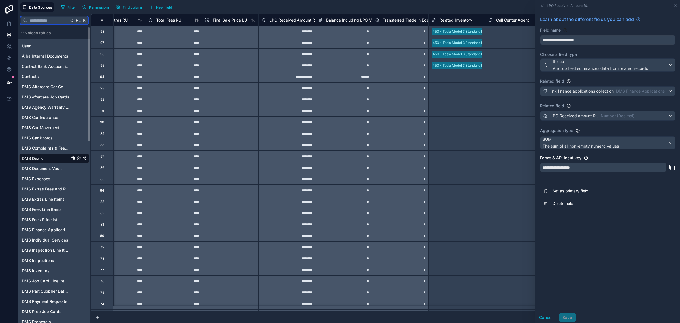
click at [53, 20] on input "text" at bounding box center [47, 20] width 41 height 10
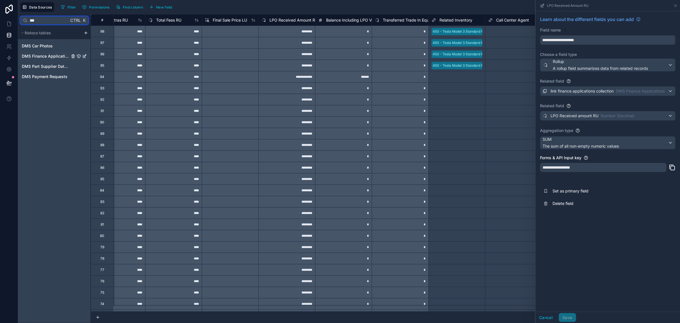
type input "***"
click at [60, 54] on span "DMS Finance Applications" at bounding box center [46, 56] width 48 height 6
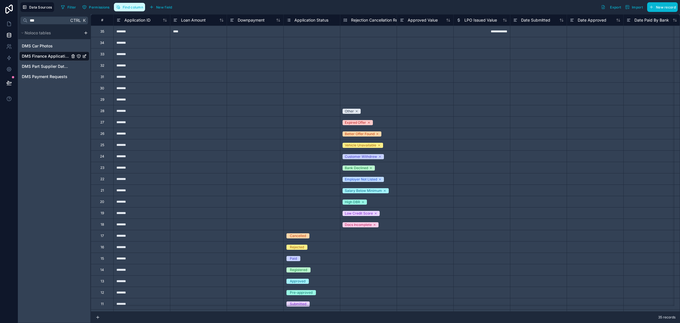
click at [135, 6] on span "Find column" at bounding box center [133, 7] width 20 height 4
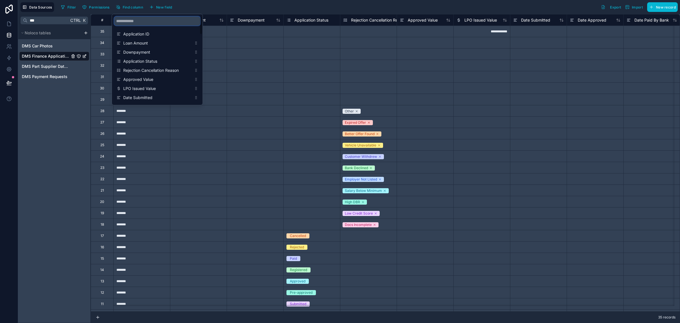
click at [130, 24] on input "scrollable content" at bounding box center [157, 20] width 86 height 9
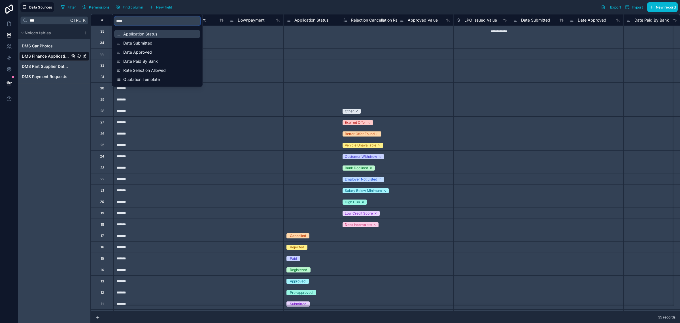
type input "****"
click at [152, 32] on span "Application Status" at bounding box center [157, 34] width 69 height 6
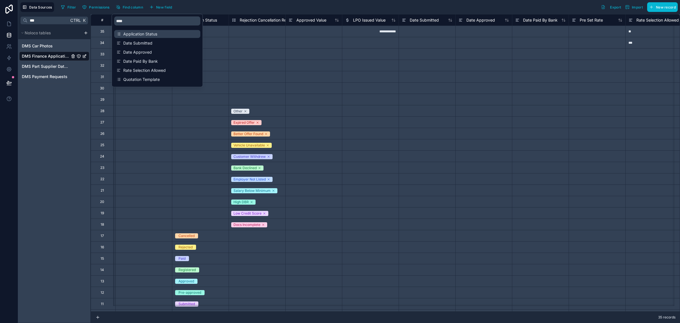
scroll to position [0, 170]
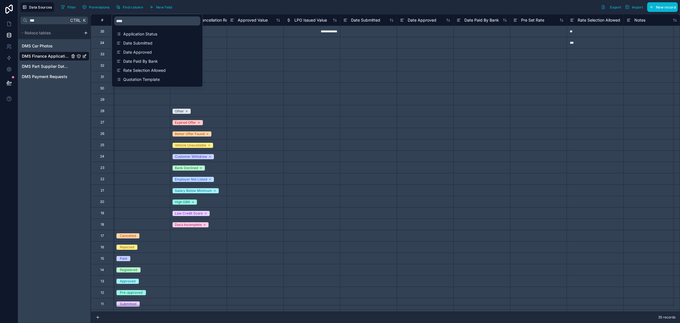
click at [147, 138] on div "Select a Application Status" at bounding box center [142, 133] width 56 height 11
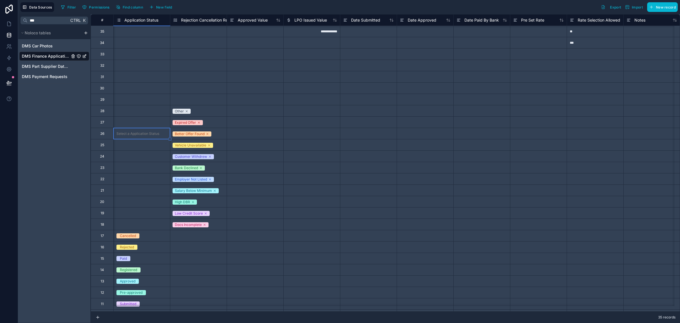
scroll to position [35, 170]
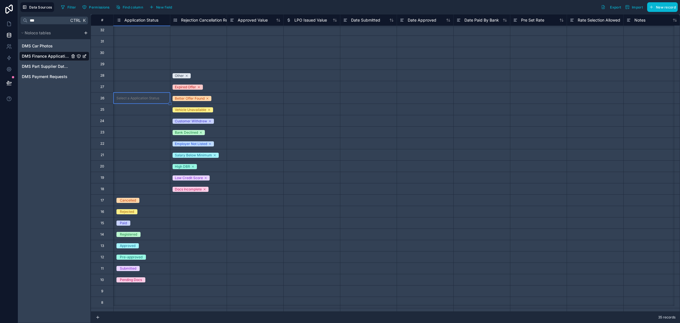
click at [130, 147] on div "Select a Application Status" at bounding box center [142, 143] width 56 height 11
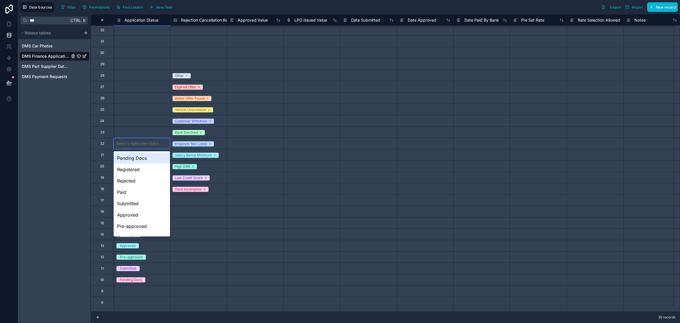
click at [130, 147] on div "Select a Application Status" at bounding box center [142, 143] width 56 height 11
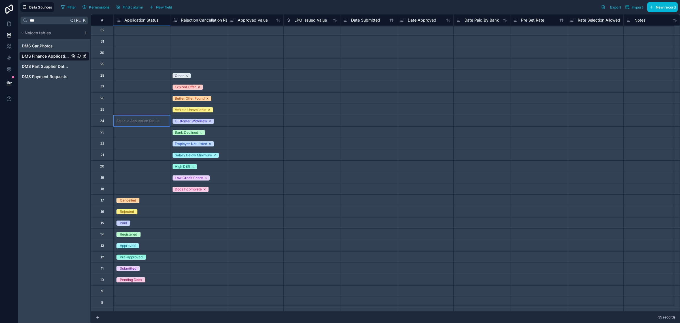
click at [149, 123] on div "Select a Application Status" at bounding box center [142, 121] width 56 height 6
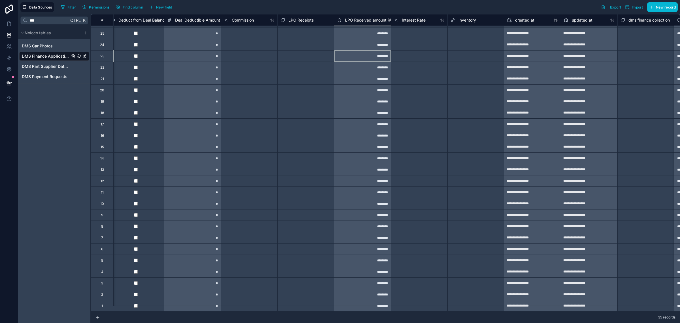
scroll to position [0, 1933]
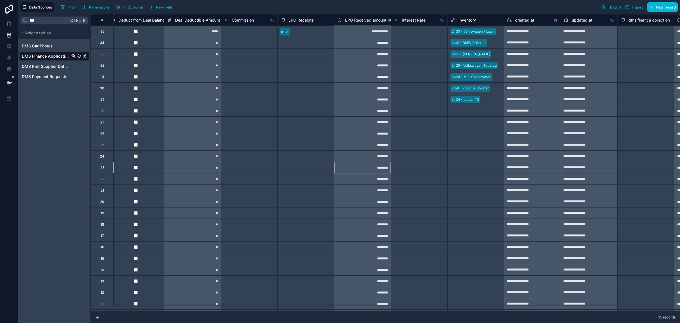
click at [317, 31] on div "ttt" at bounding box center [306, 31] width 56 height 9
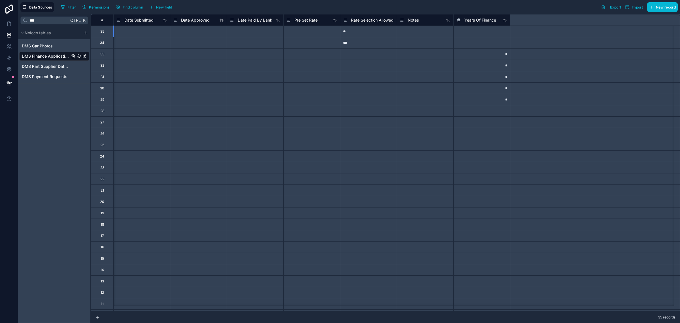
scroll to position [0, 0]
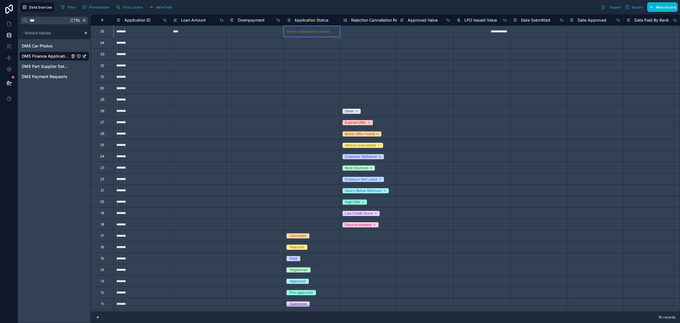
click at [317, 31] on div "Select a Application Status" at bounding box center [308, 31] width 43 height 5
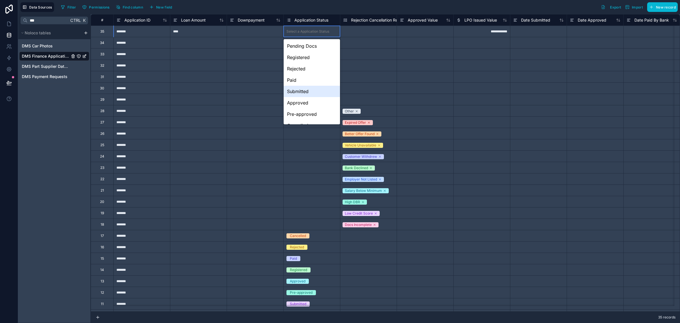
scroll to position [19, 0]
click at [301, 116] on div "LPO" at bounding box center [312, 117] width 56 height 11
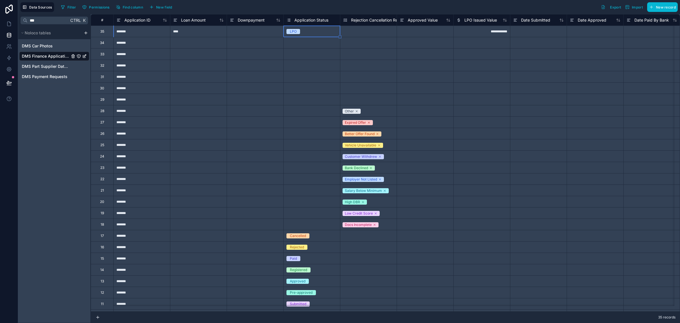
click at [349, 35] on div "Select a Rejection Cancellation Reason" at bounding box center [368, 31] width 51 height 9
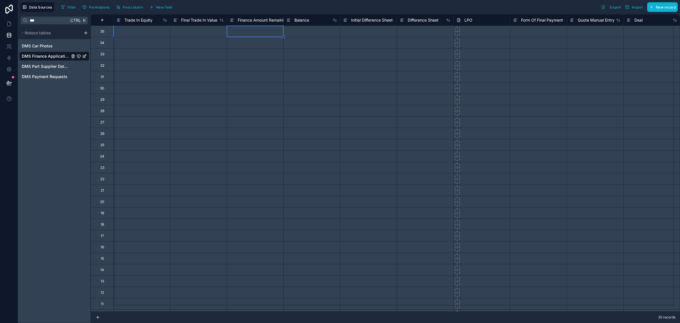
scroll to position [0, 510]
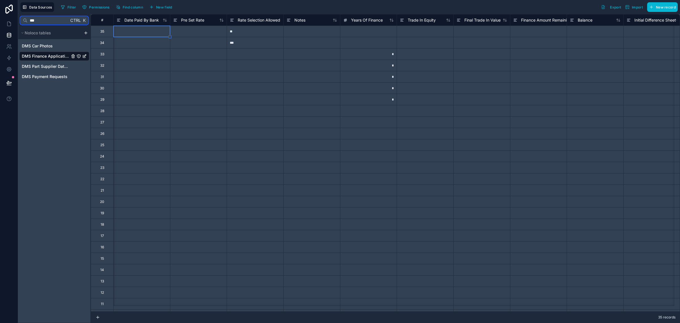
click at [36, 19] on input "***" at bounding box center [47, 20] width 41 height 10
type input "****"
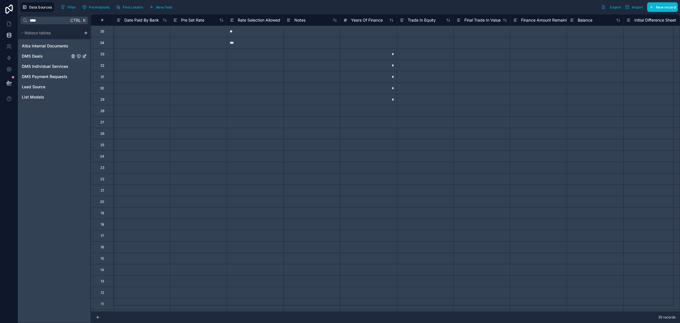
click at [44, 56] on div "DMS Deals" at bounding box center [54, 56] width 70 height 9
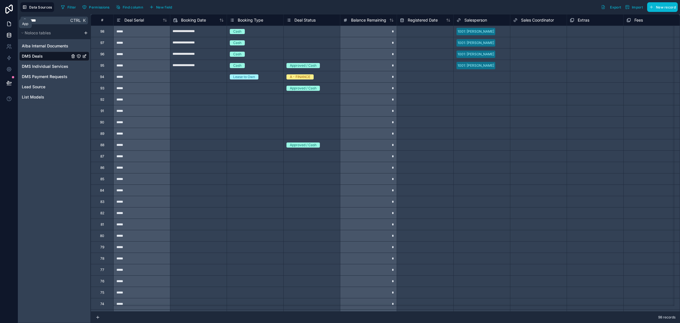
click at [7, 26] on icon at bounding box center [8, 24] width 3 height 4
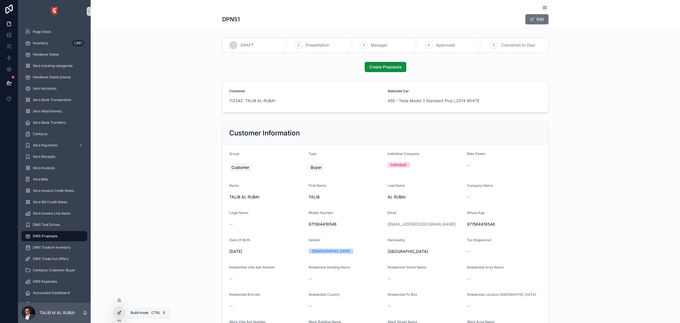
click at [119, 313] on icon at bounding box center [119, 312] width 5 height 5
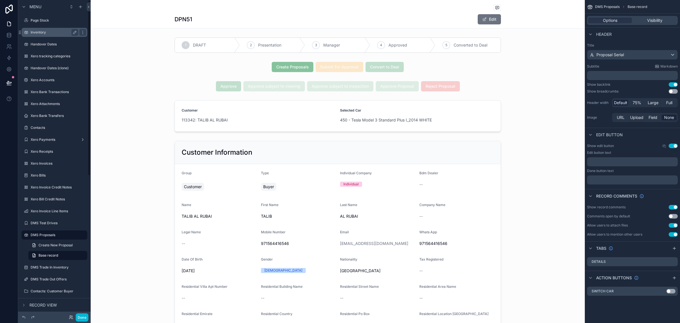
click at [57, 28] on div "Inventory" at bounding box center [54, 32] width 63 height 9
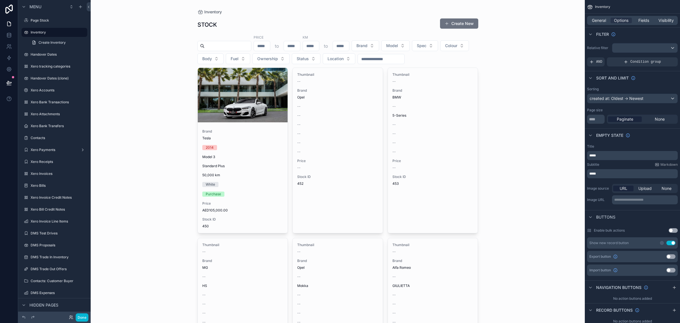
click at [144, 130] on div "Inventory STOCK Create New Price to KM to Brand Model Spec Colour Body Fuel Own…" at bounding box center [338, 161] width 494 height 323
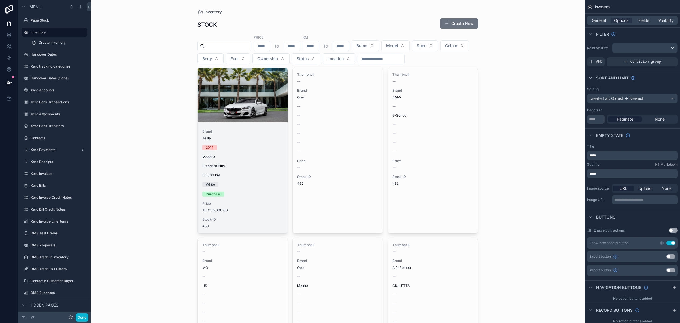
click at [224, 116] on div "scrollable content" at bounding box center [243, 95] width 90 height 54
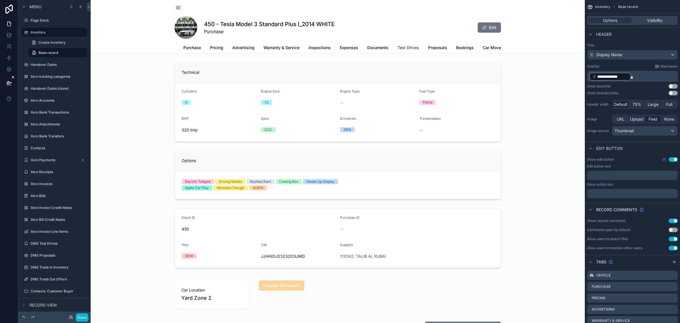
click at [411, 48] on span "Test Drives" at bounding box center [409, 48] width 22 height 6
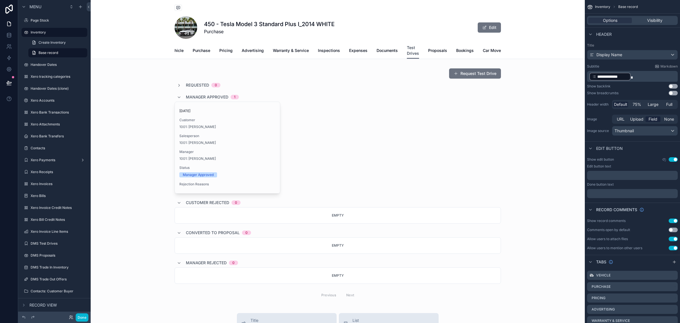
scroll to position [0, 10]
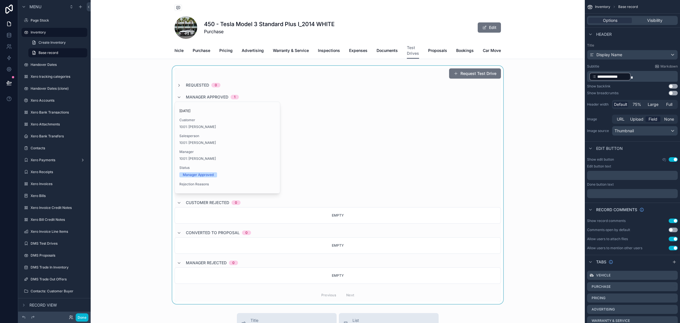
click at [244, 145] on div "scrollable content" at bounding box center [338, 185] width 494 height 238
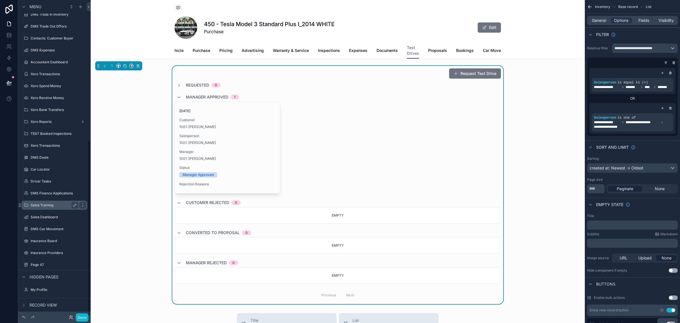
scroll to position [253, 0]
click at [54, 169] on label "Car Locator" at bounding box center [53, 169] width 45 height 5
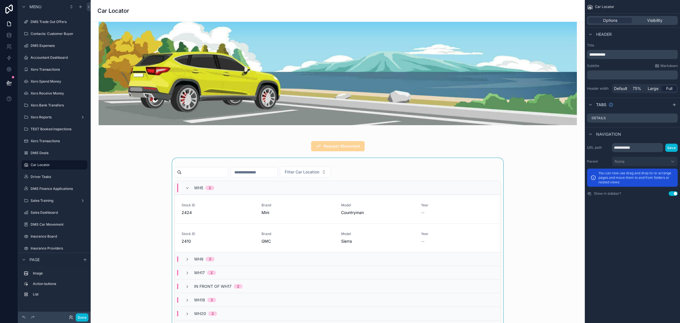
scroll to position [106, 0]
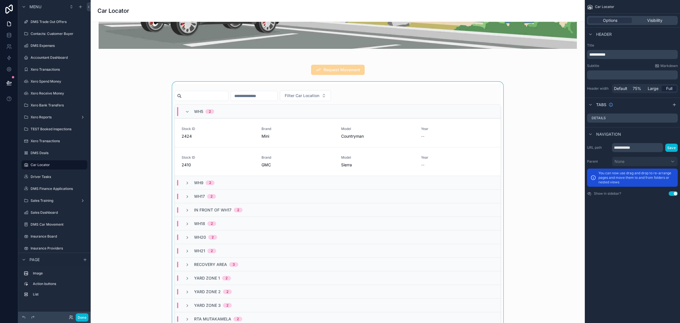
click at [448, 97] on div "scrollable content" at bounding box center [337, 215] width 485 height 267
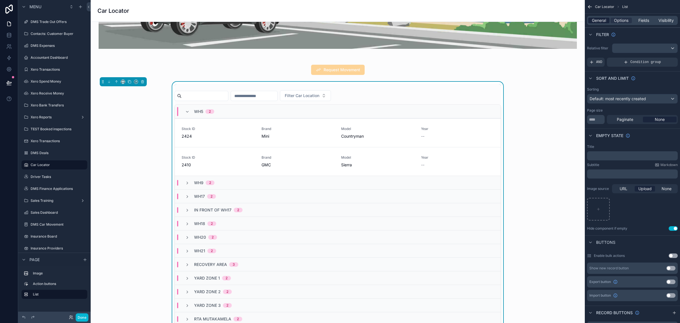
click at [600, 19] on span "General" at bounding box center [599, 21] width 14 height 6
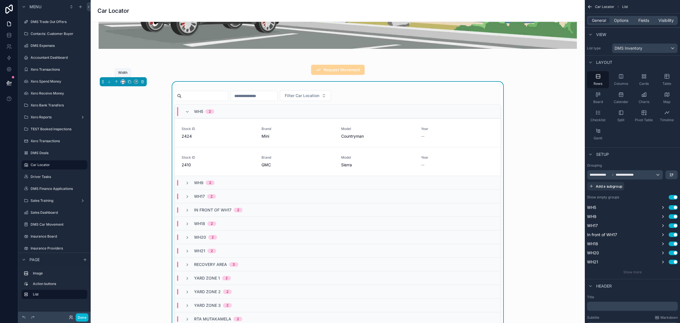
click at [123, 80] on icon "scrollable content" at bounding box center [123, 82] width 4 height 4
click at [139, 140] on span "Full width" at bounding box center [135, 140] width 18 height 7
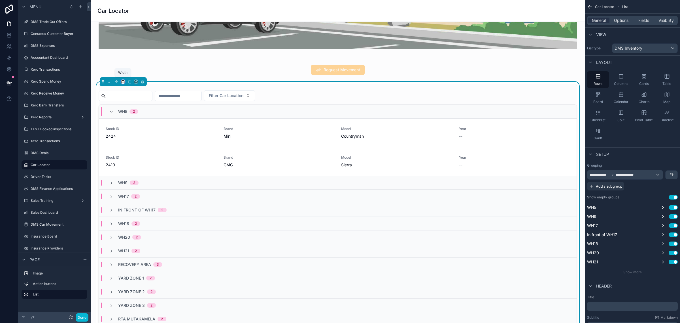
click at [123, 80] on icon "scrollable content" at bounding box center [123, 82] width 4 height 4
click at [139, 88] on div "Default" at bounding box center [135, 91] width 19 height 7
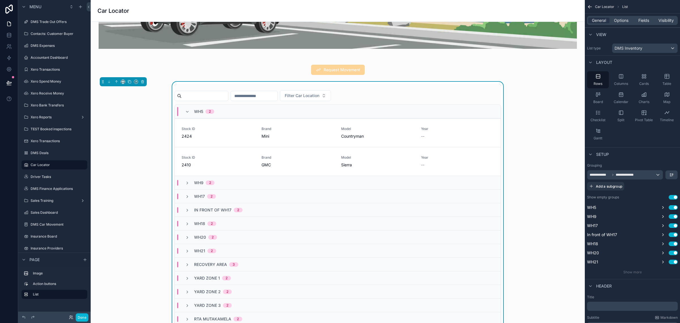
click at [115, 147] on div "Filter Car Location WH5 2 Stock ID 2424 Brand Mini Model Countryman Year -- Req…" at bounding box center [337, 215] width 485 height 267
click at [46, 31] on label "Inventory" at bounding box center [53, 32] width 45 height 5
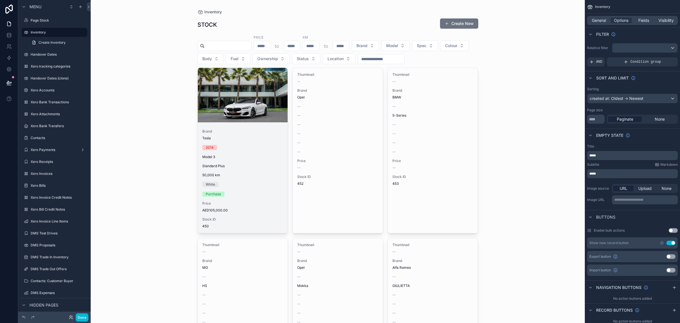
click at [247, 91] on div "scrollable content" at bounding box center [243, 95] width 90 height 54
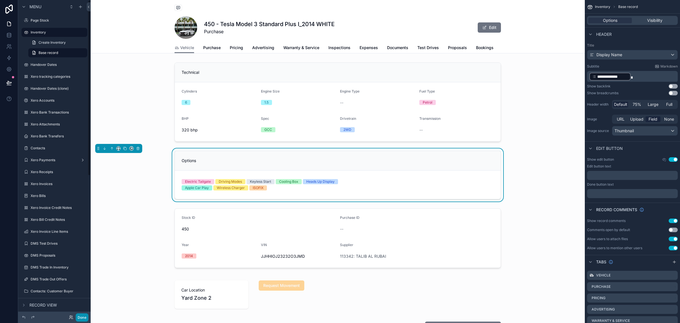
click at [84, 317] on button "Done" at bounding box center [82, 317] width 13 height 8
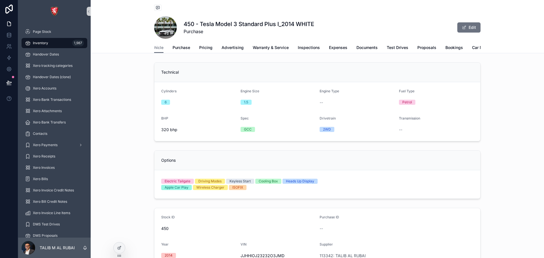
scroll to position [0, 20]
click at [117, 248] on icon at bounding box center [119, 248] width 5 height 5
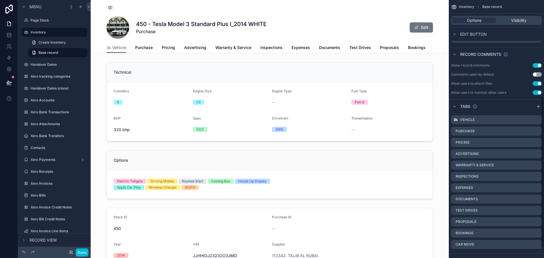
scroll to position [183, 0]
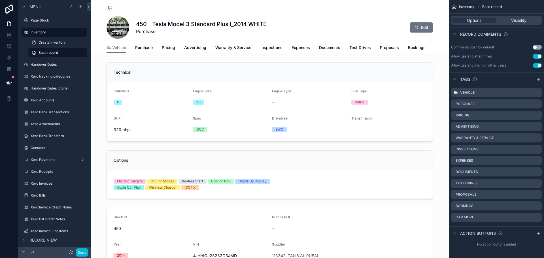
click at [113, 46] on span "Vehicle" at bounding box center [119, 48] width 14 height 6
click at [173, 49] on span "Pricing" at bounding box center [168, 48] width 13 height 6
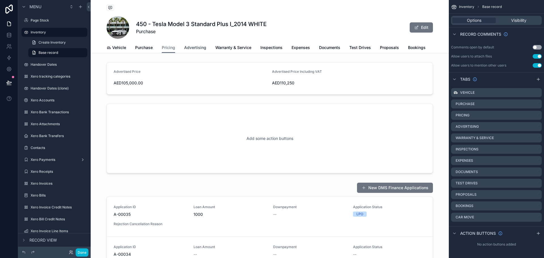
click at [187, 50] on span "Advertising" at bounding box center [195, 48] width 22 height 6
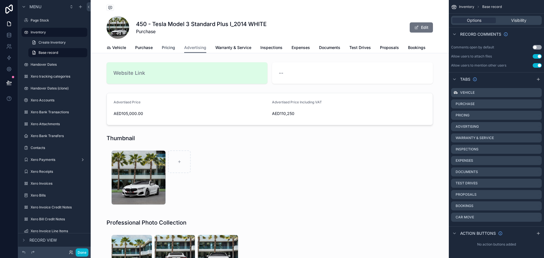
click at [165, 47] on span "Pricing" at bounding box center [168, 48] width 13 height 6
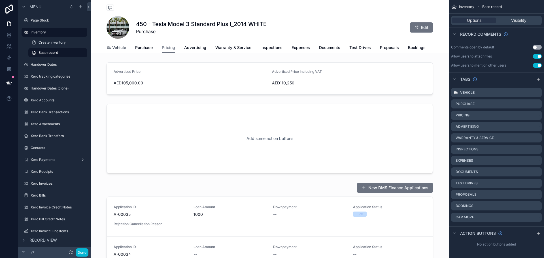
click at [118, 47] on span "Vehicle" at bounding box center [119, 48] width 14 height 6
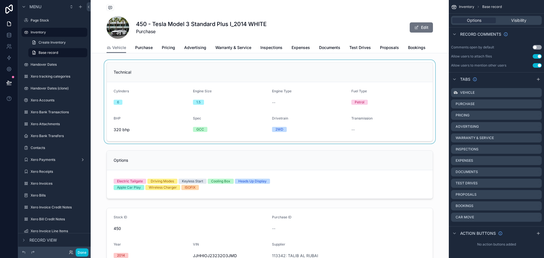
click at [260, 73] on div "scrollable content" at bounding box center [270, 102] width 358 height 84
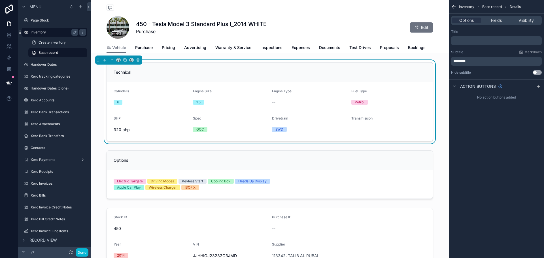
click at [53, 31] on label "Inventory" at bounding box center [53, 32] width 45 height 5
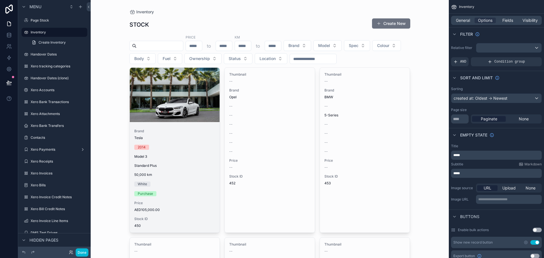
click at [172, 99] on div "scrollable content" at bounding box center [175, 95] width 90 height 54
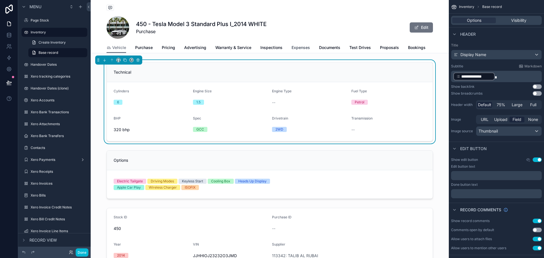
click at [301, 52] on link "Expenses" at bounding box center [301, 48] width 18 height 11
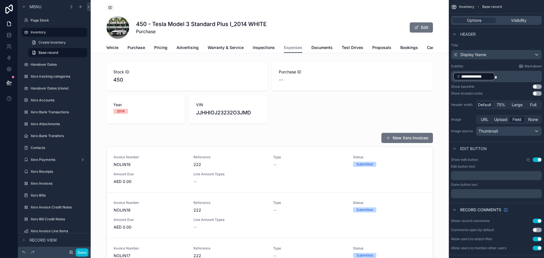
scroll to position [0, 20]
click at [369, 48] on span "Proposals" at bounding box center [369, 48] width 19 height 6
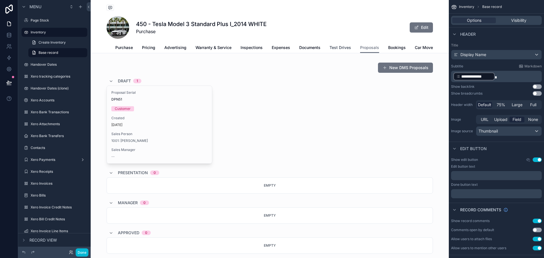
click at [346, 49] on span "Test Drives" at bounding box center [341, 48] width 22 height 6
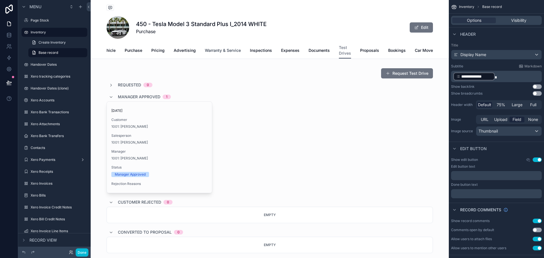
click at [229, 53] on span "Warranty & Service" at bounding box center [223, 51] width 36 height 6
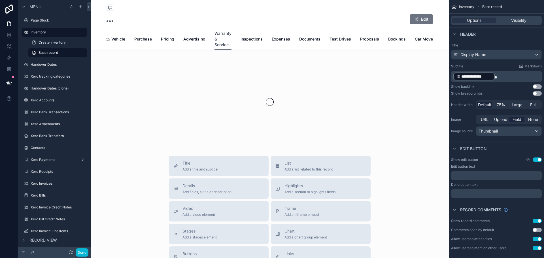
scroll to position [0, 1]
